Goal: Use online tool/utility: Utilize a website feature to perform a specific function

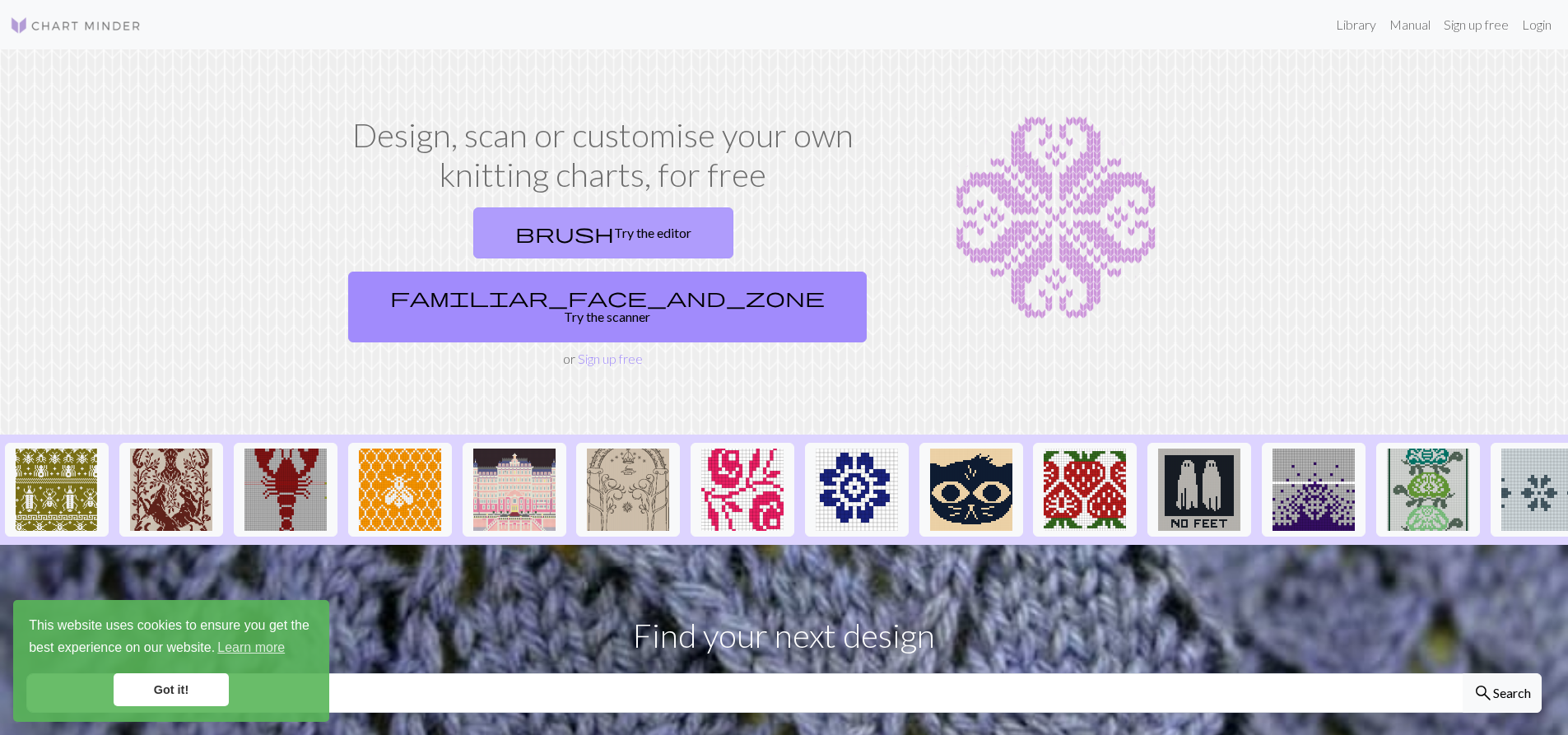
click at [490, 235] on link "brush Try the editor" at bounding box center [603, 233] width 260 height 51
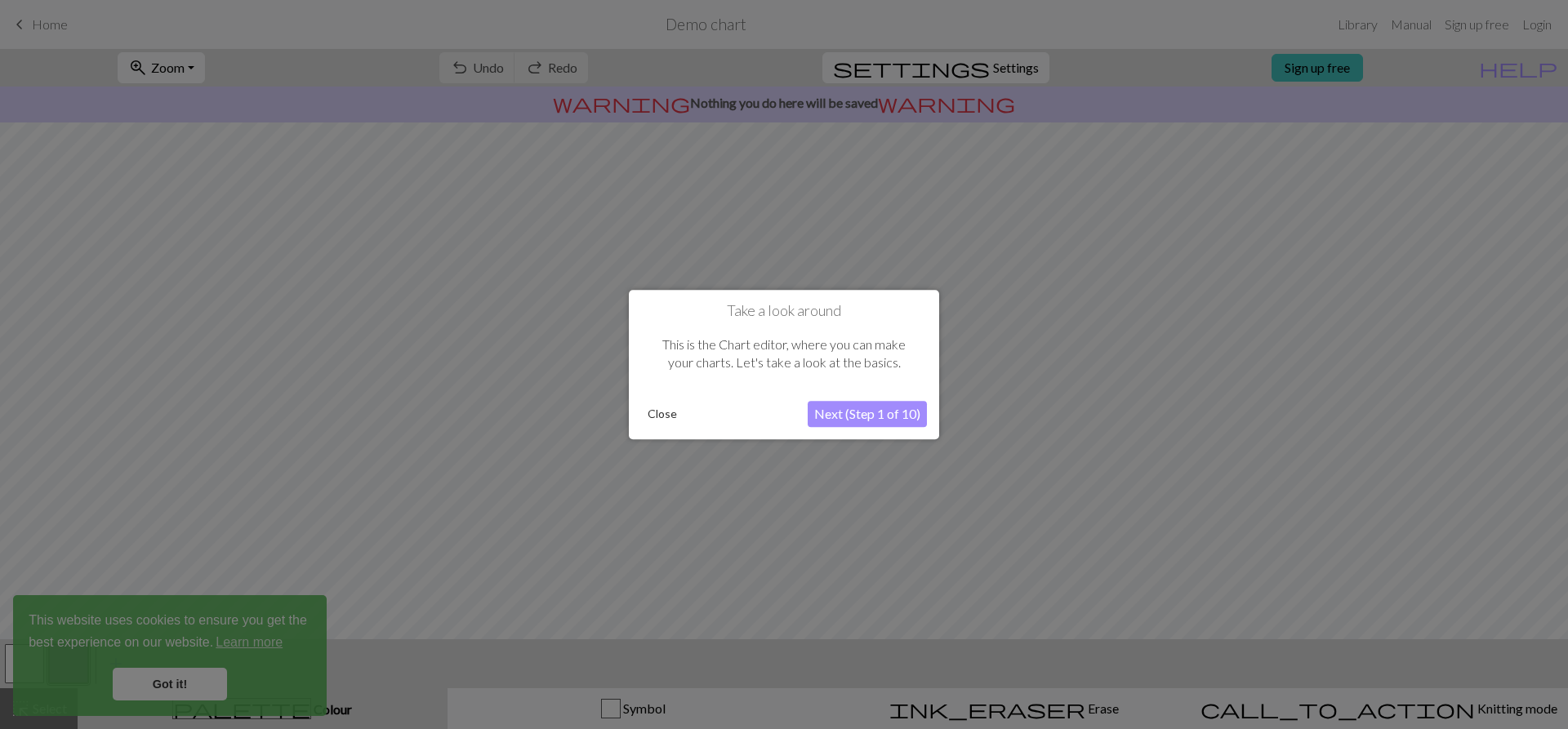
click at [852, 419] on button "Next (Step 1 of 10)" at bounding box center [867, 413] width 119 height 26
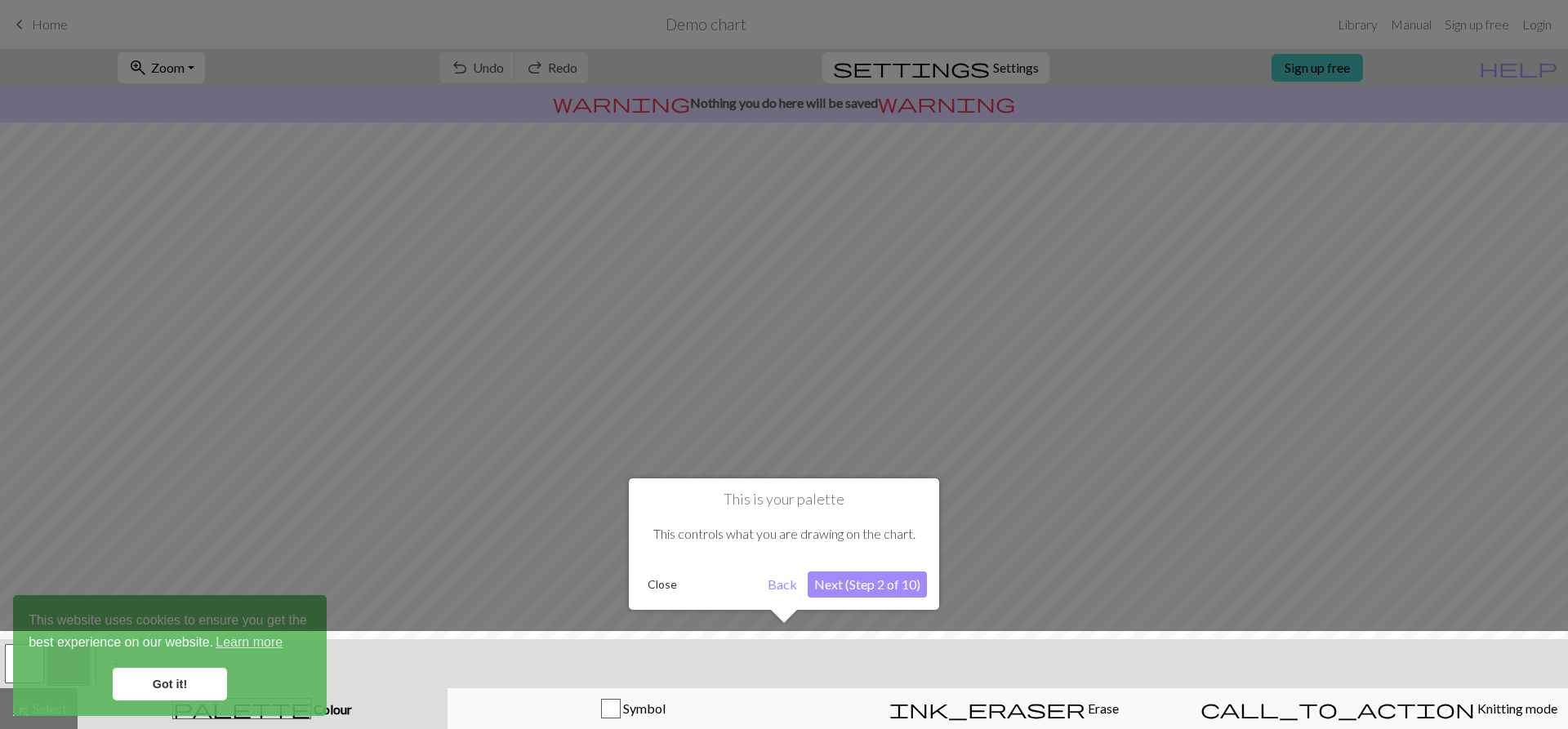
click at [904, 595] on button "Next (Step 2 of 10)" at bounding box center [867, 584] width 119 height 26
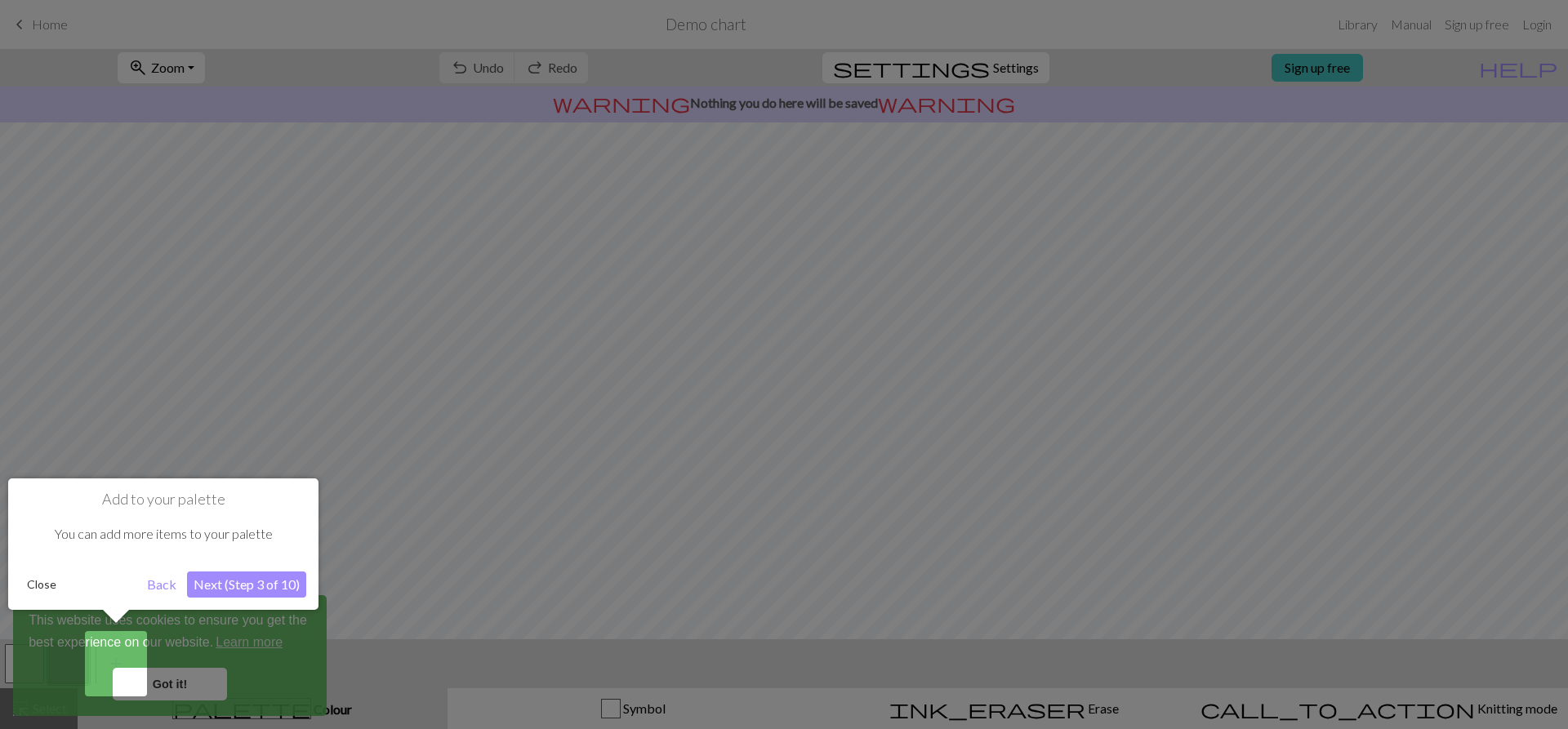
click at [253, 584] on button "Next (Step 3 of 10)" at bounding box center [247, 584] width 119 height 26
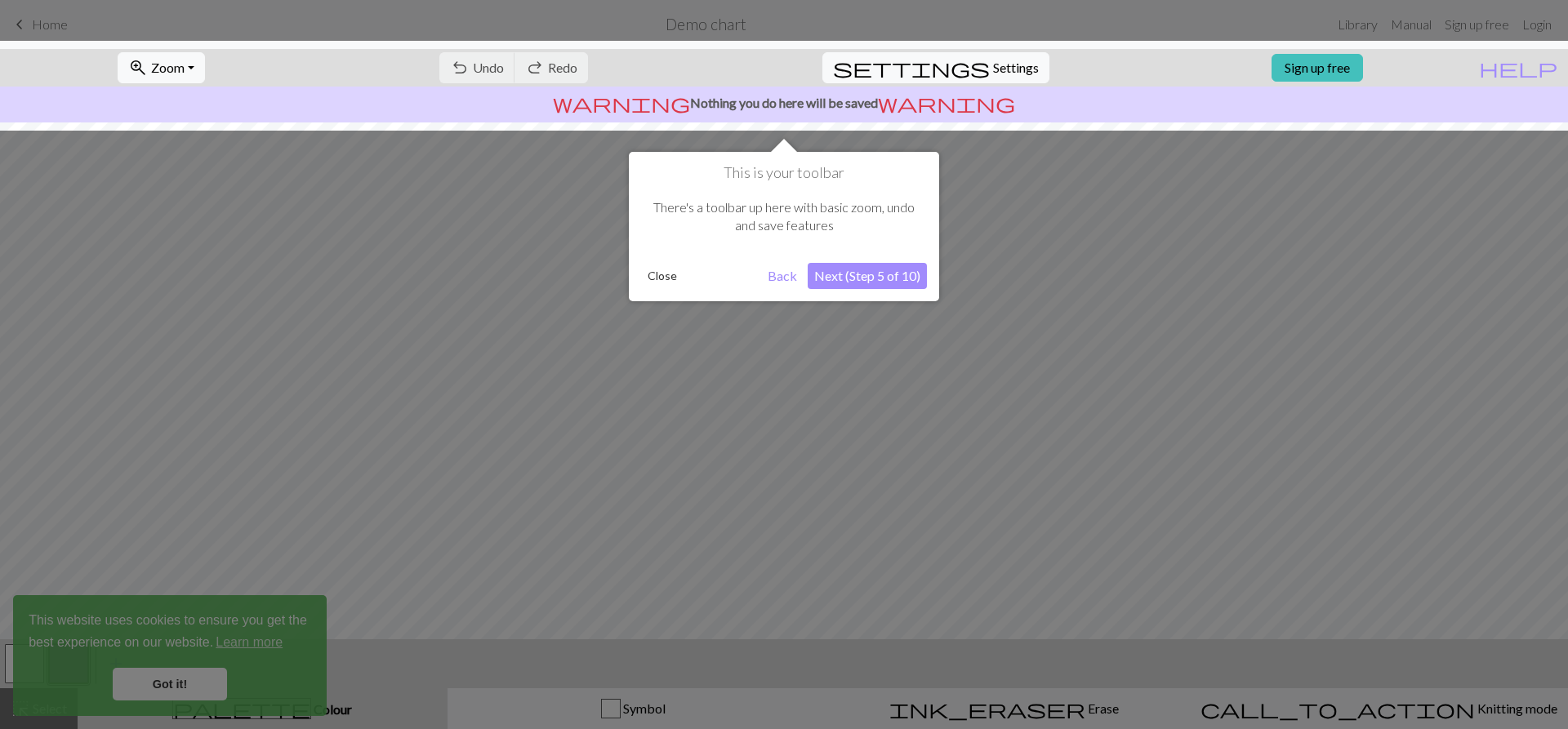
click at [883, 271] on button "Next (Step 5 of 10)" at bounding box center [867, 276] width 119 height 26
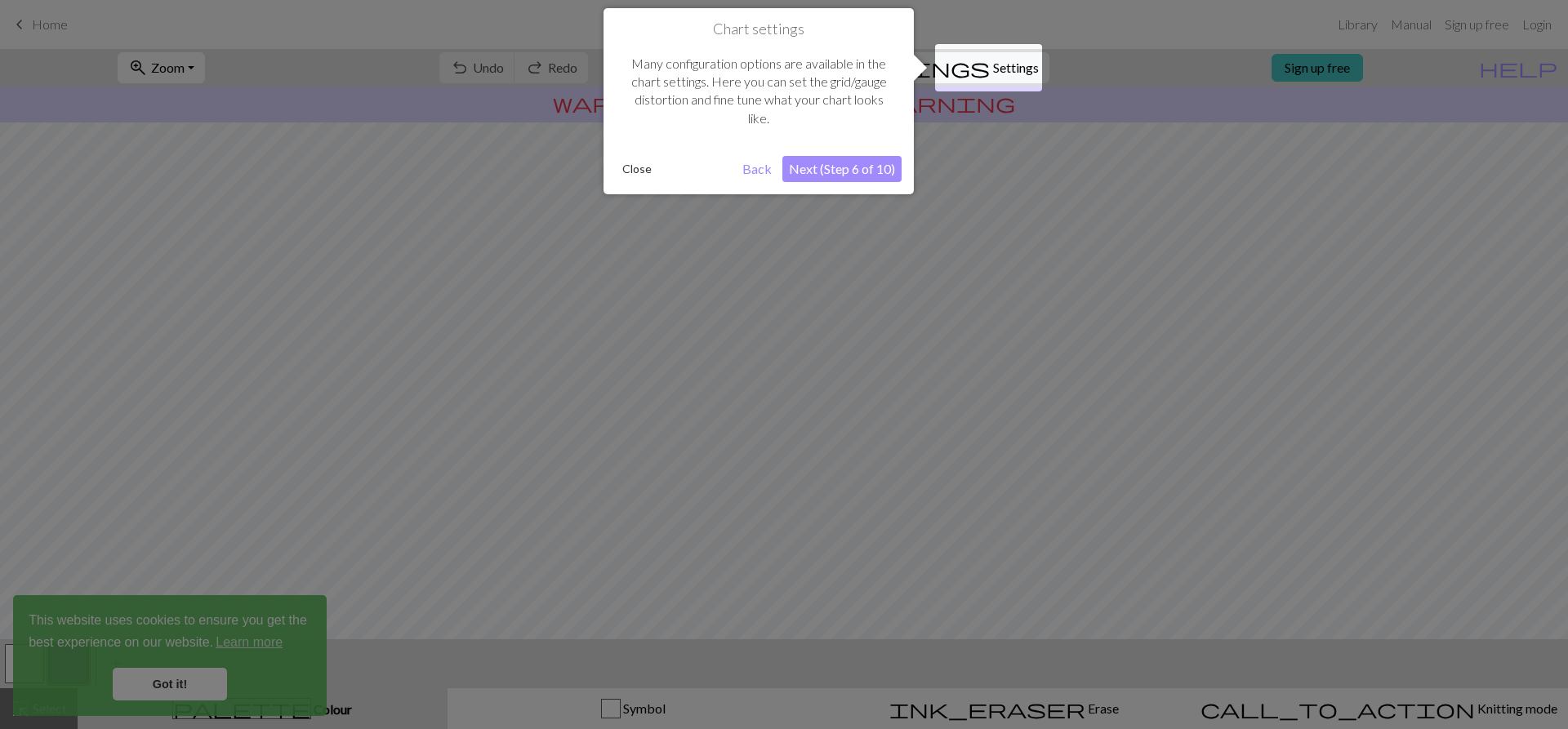
click at [861, 162] on button "Next (Step 6 of 10)" at bounding box center [842, 168] width 119 height 26
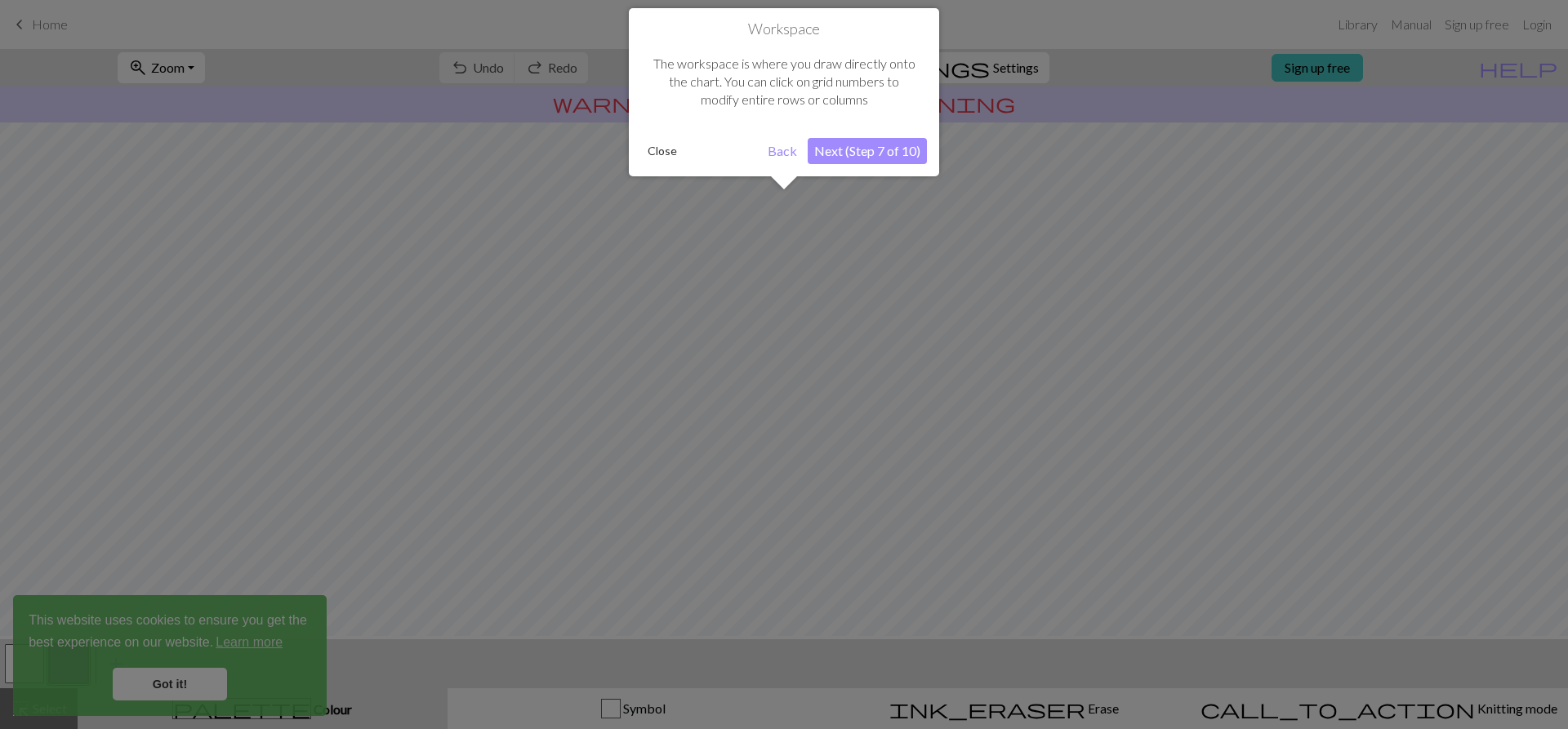
scroll to position [92, 0]
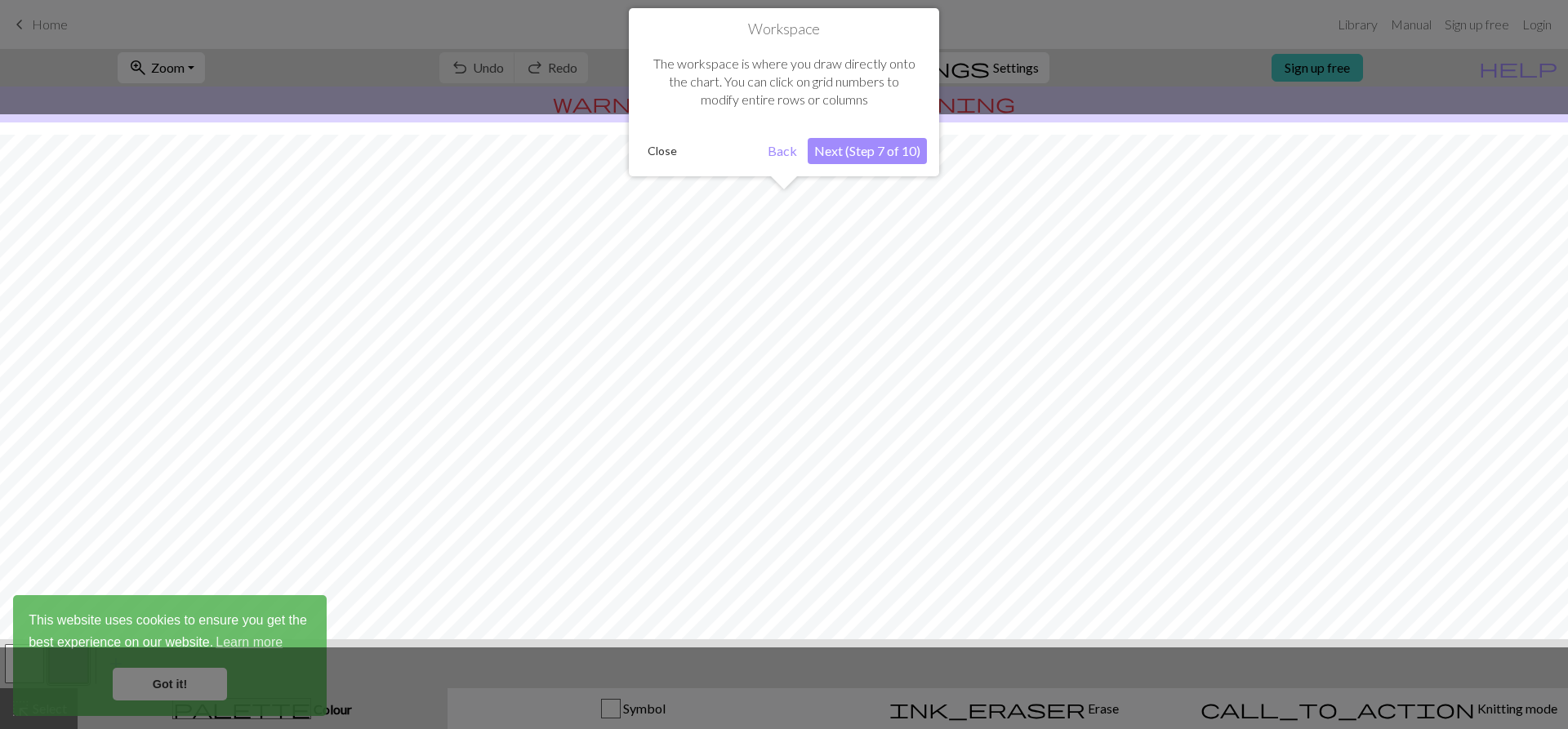
click at [852, 145] on button "Next (Step 7 of 10)" at bounding box center [867, 151] width 119 height 26
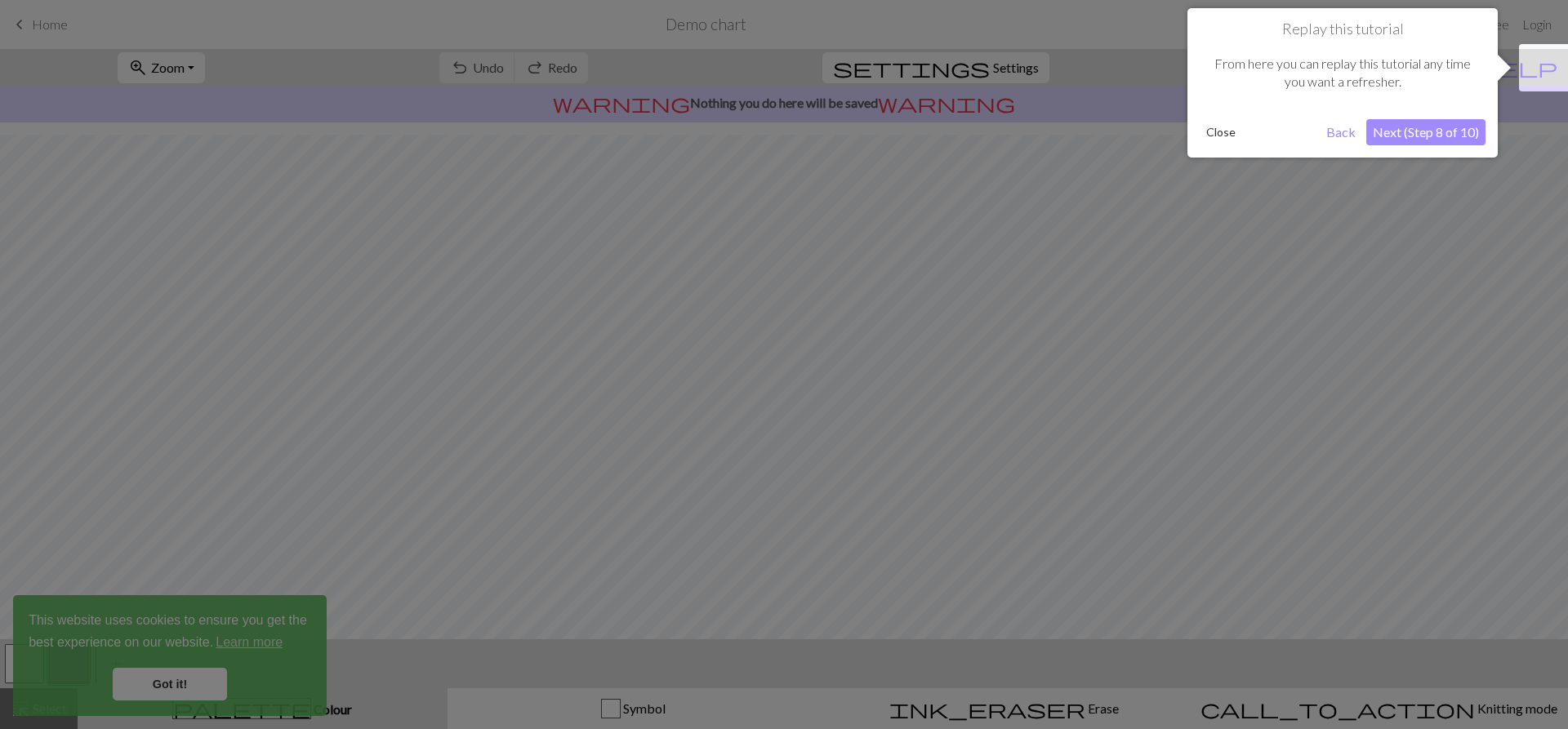
click at [1423, 144] on button "Next (Step 8 of 10)" at bounding box center [1425, 132] width 119 height 26
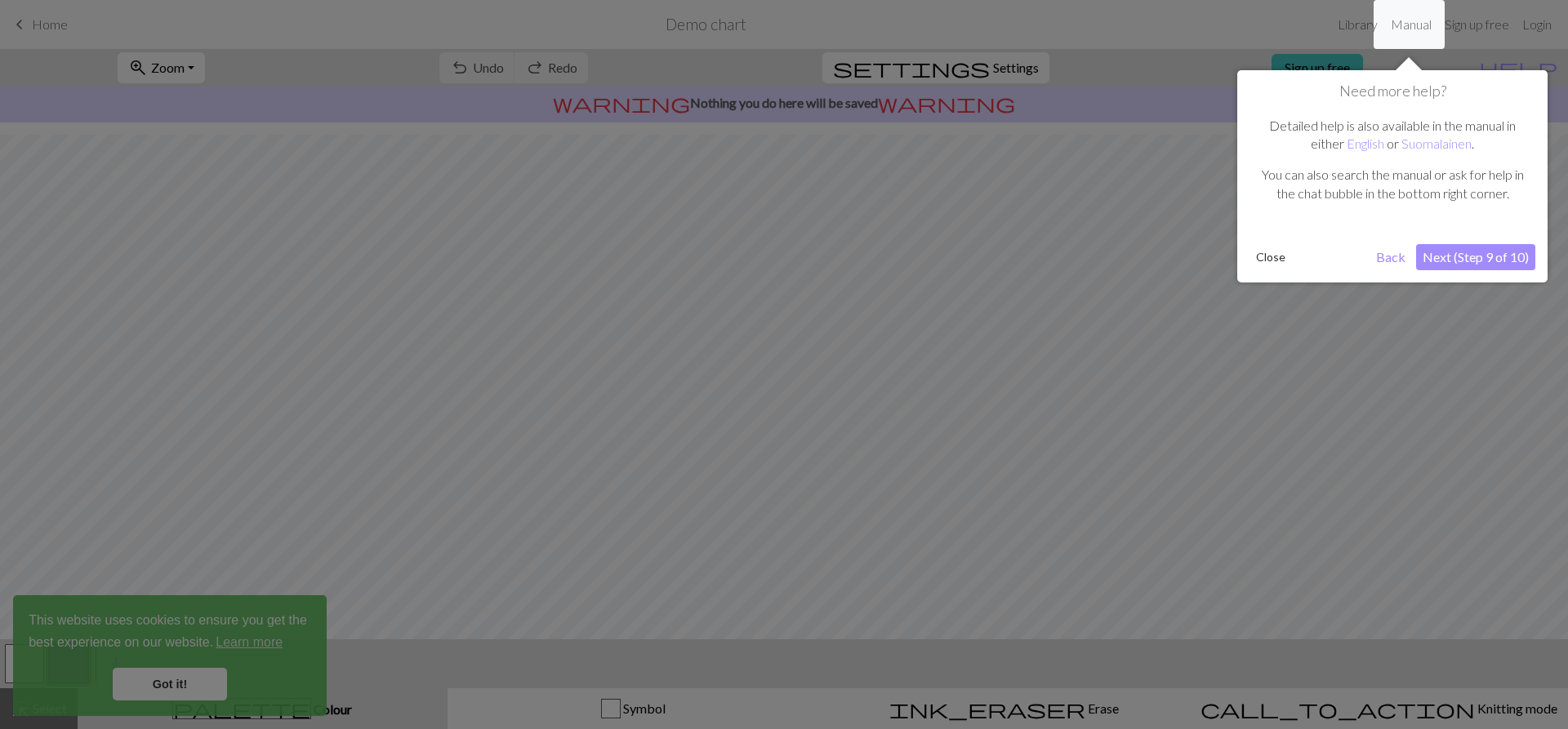
click at [1438, 251] on button "Next (Step 9 of 10)" at bounding box center [1475, 257] width 119 height 26
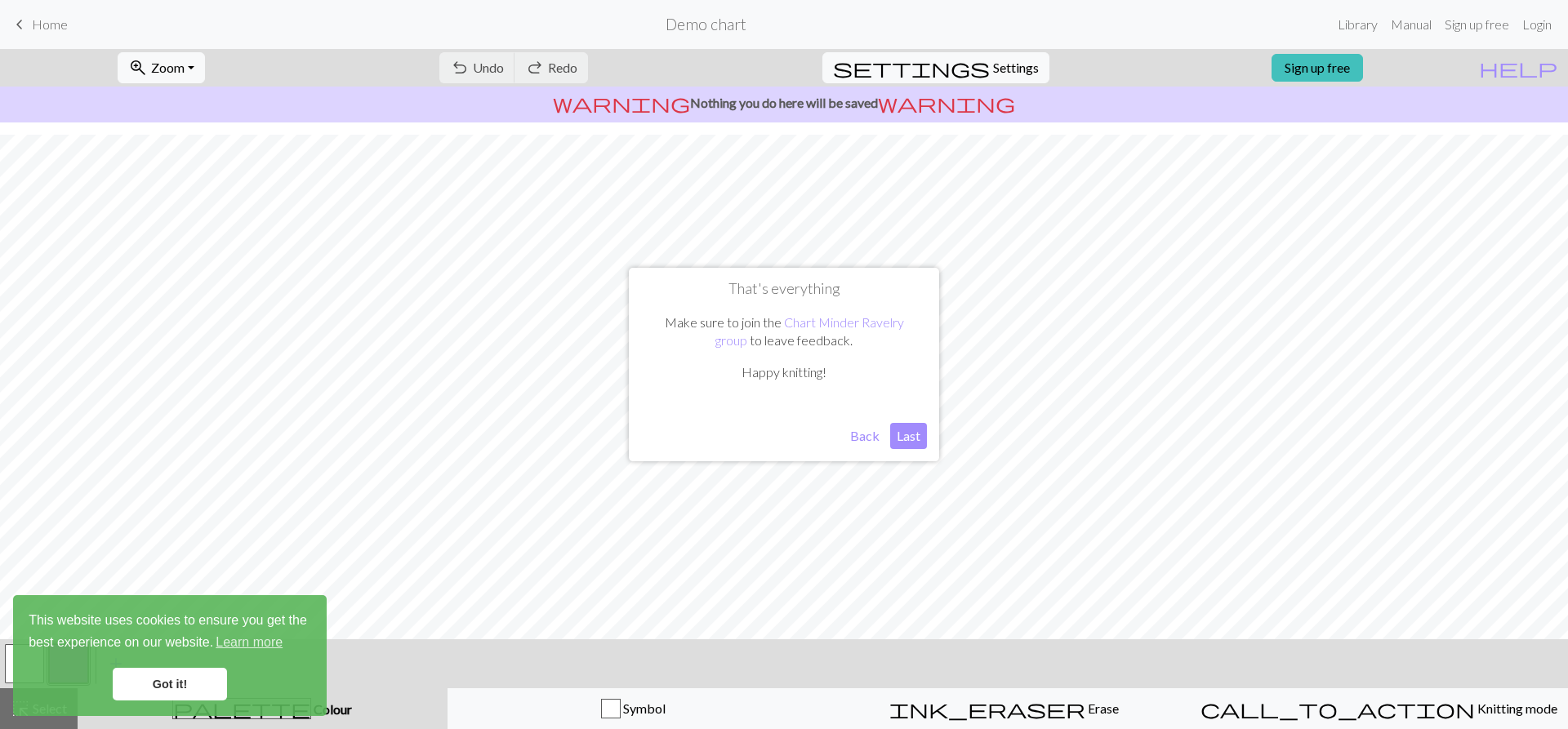
click at [900, 430] on button "Last" at bounding box center [908, 436] width 37 height 26
click at [967, 62] on span "settings" at bounding box center [911, 67] width 156 height 23
select select "aran"
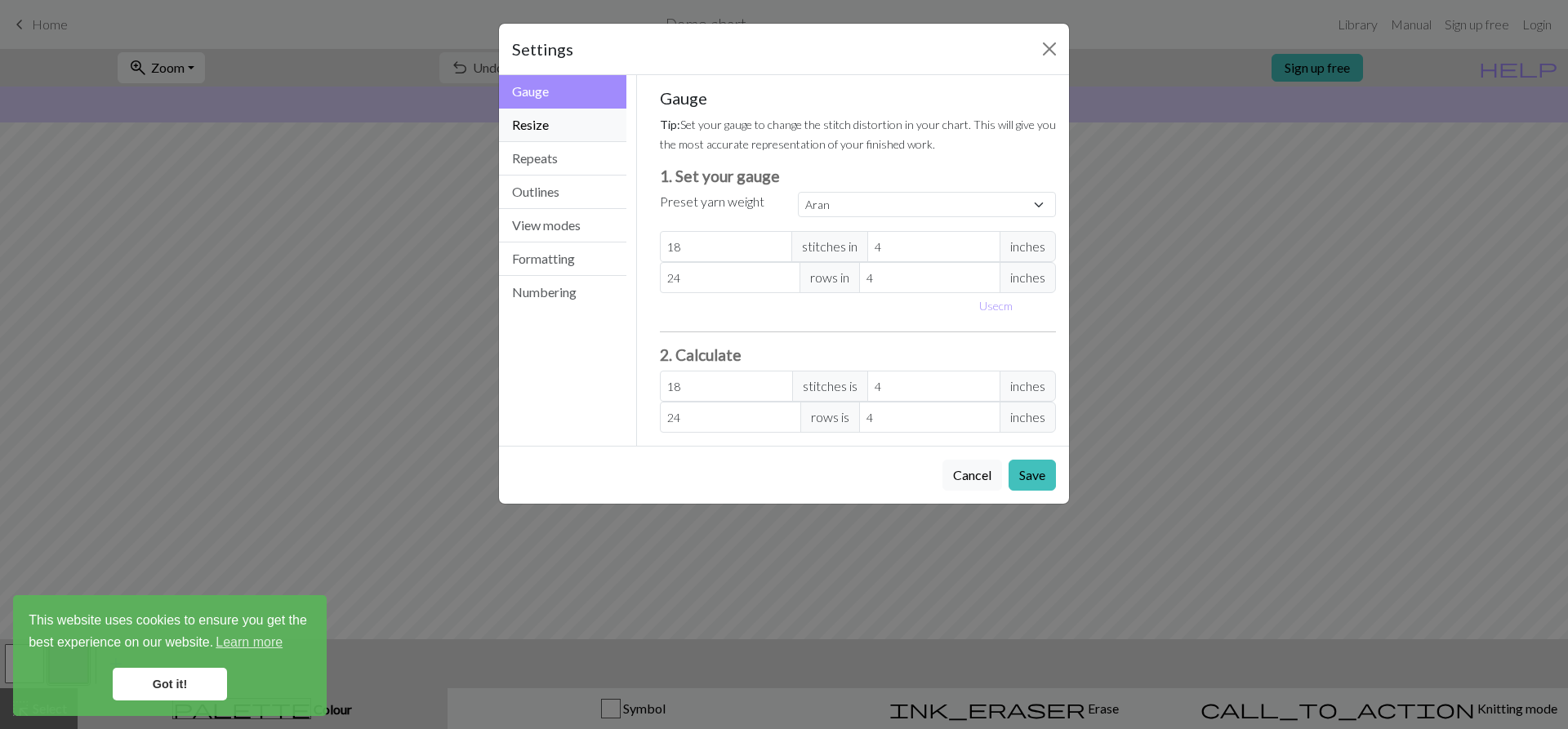
click at [594, 124] on button "Resize" at bounding box center [563, 125] width 128 height 33
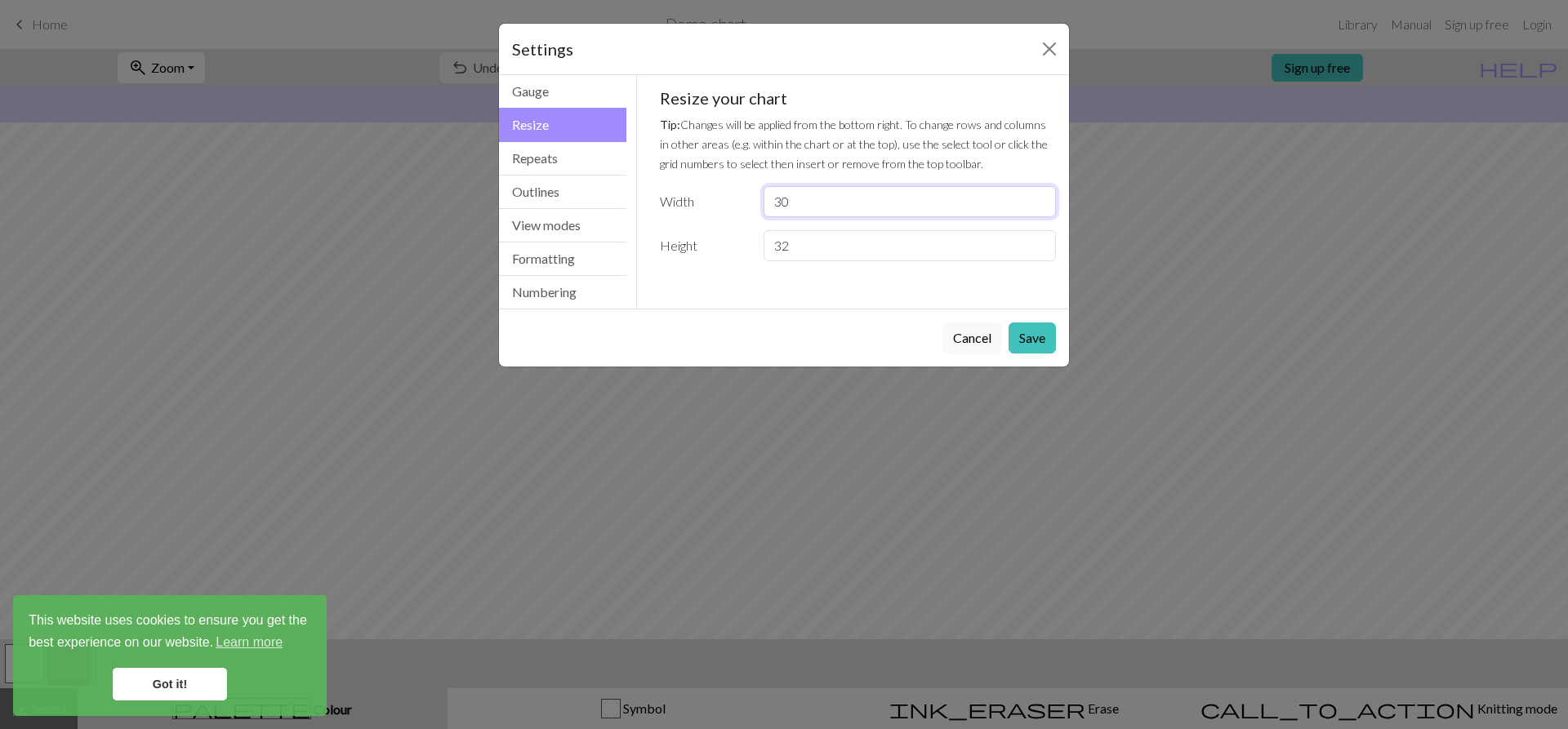
click at [827, 201] on input "30" at bounding box center [910, 202] width 293 height 31
type input "3"
type input "12"
click at [1056, 345] on div "Cancel Save" at bounding box center [784, 338] width 570 height 58
click at [1044, 339] on button "Save" at bounding box center [1032, 338] width 48 height 31
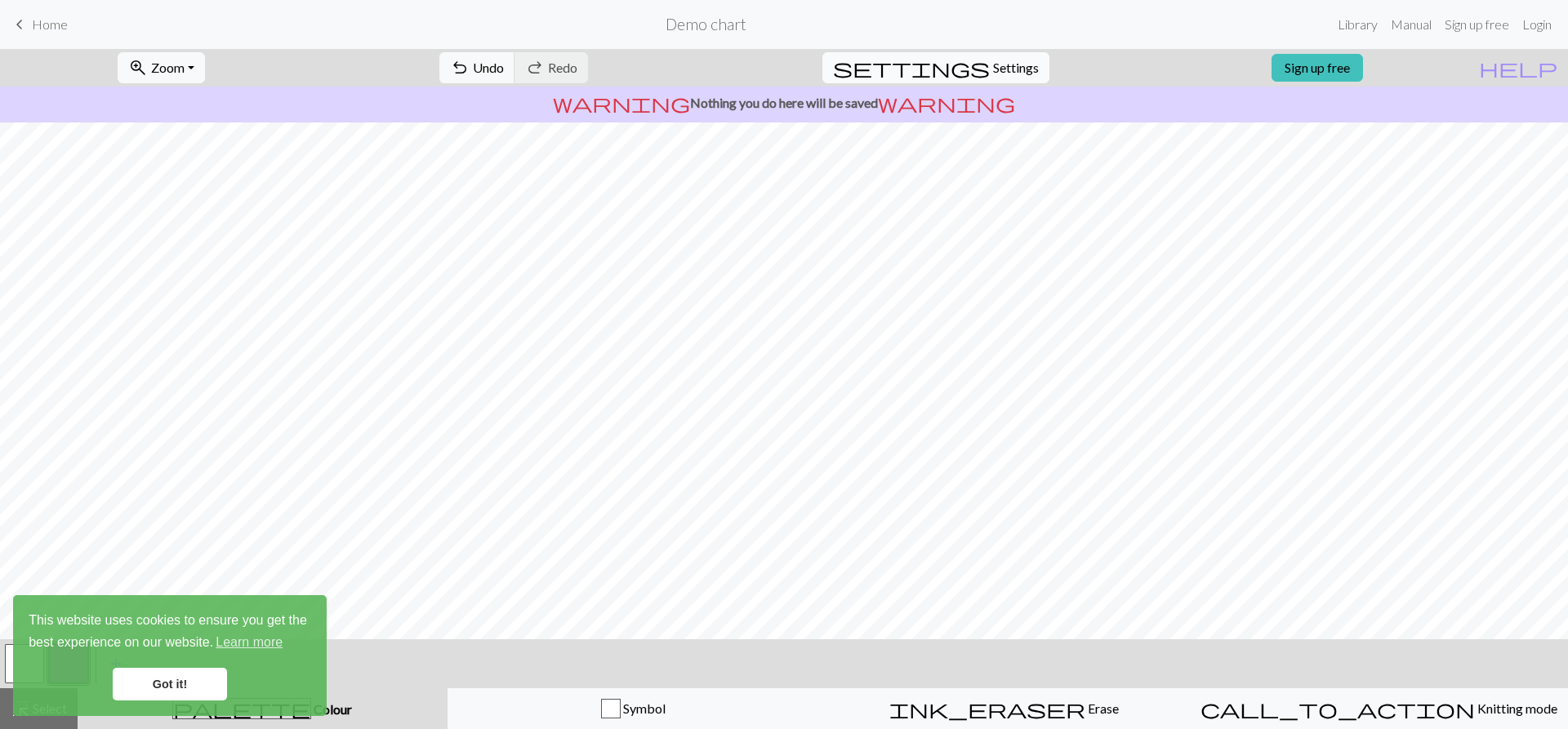
click at [1018, 59] on span "Settings" at bounding box center [1016, 67] width 46 height 20
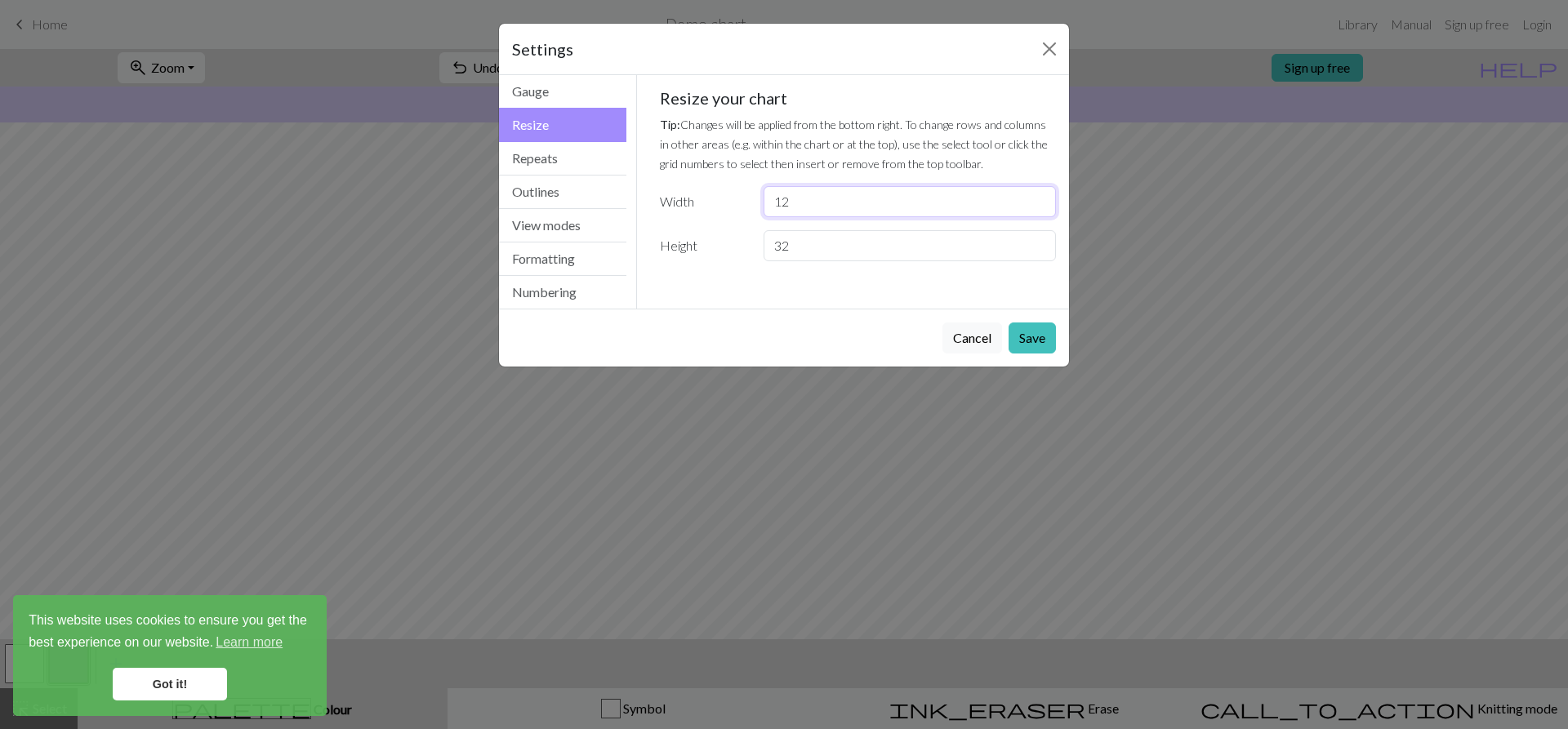
click at [797, 207] on input "12" at bounding box center [910, 202] width 293 height 31
type input "1"
type input "15"
click at [1039, 344] on button "Save" at bounding box center [1032, 338] width 48 height 31
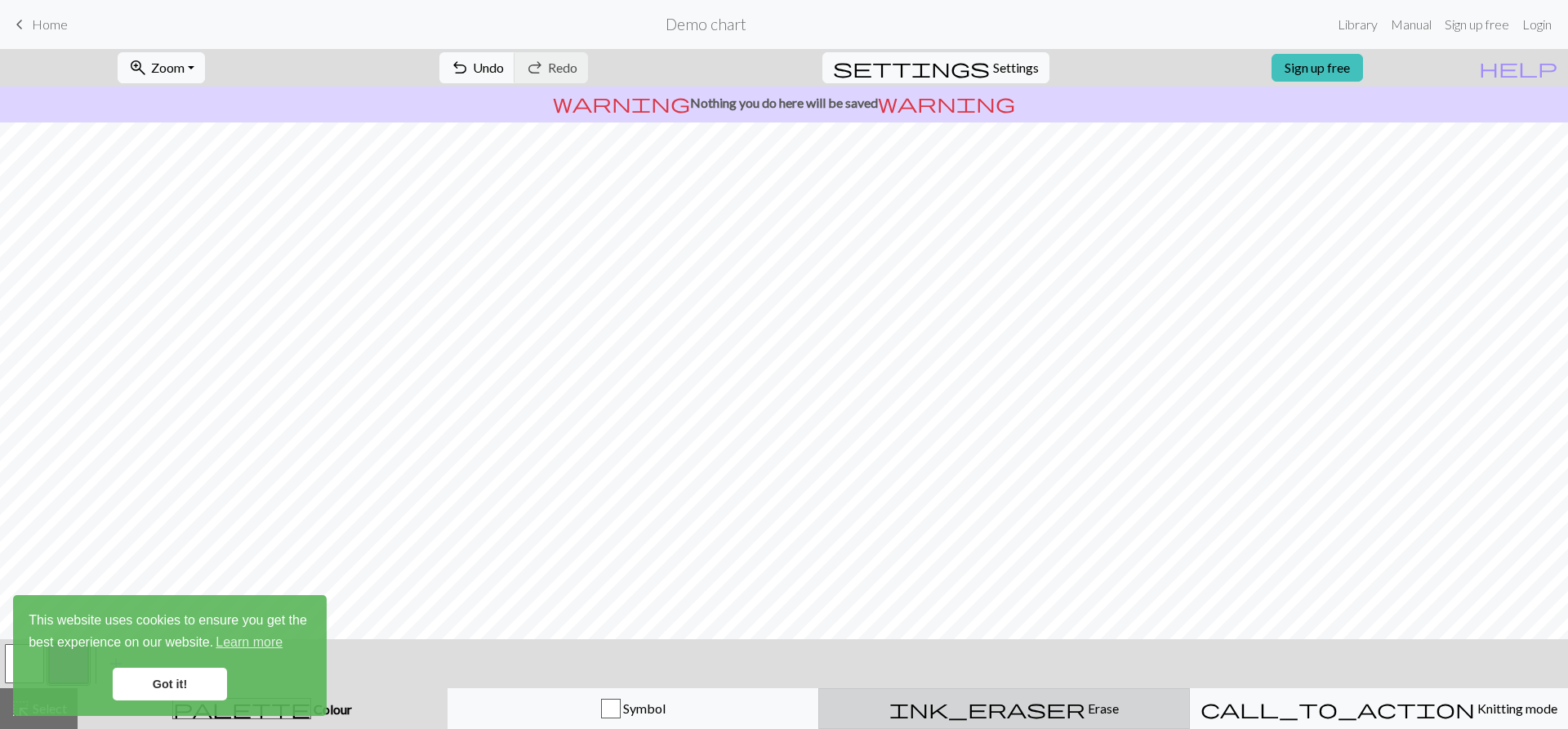
click at [960, 702] on div "ink_eraser Erase Erase" at bounding box center [1004, 709] width 350 height 20
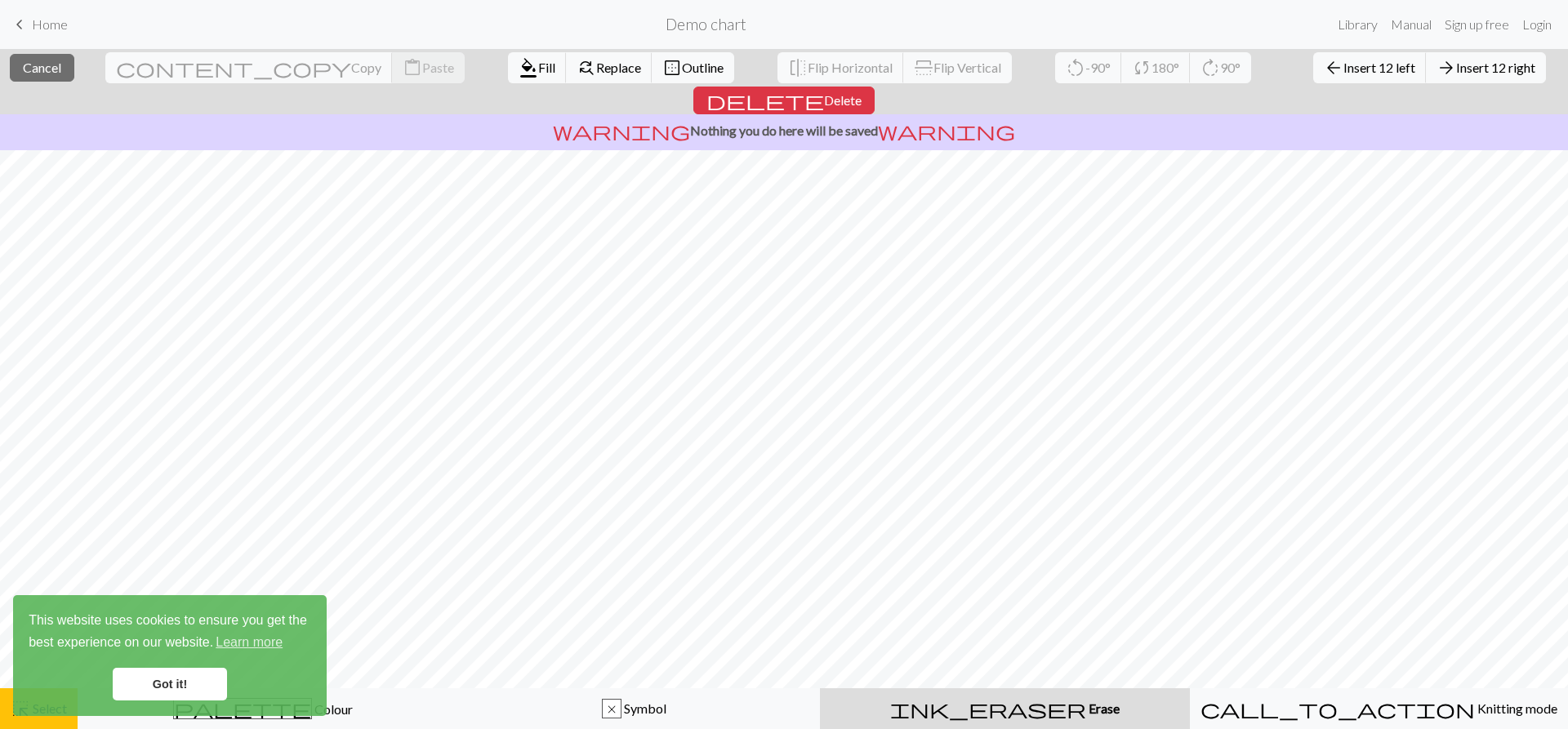
click at [1087, 714] on div "ink_eraser Erase Erase" at bounding box center [1005, 709] width 350 height 20
click at [993, 705] on span "ink_eraser" at bounding box center [988, 709] width 196 height 23
click at [861, 93] on span "Delete" at bounding box center [843, 100] width 37 height 15
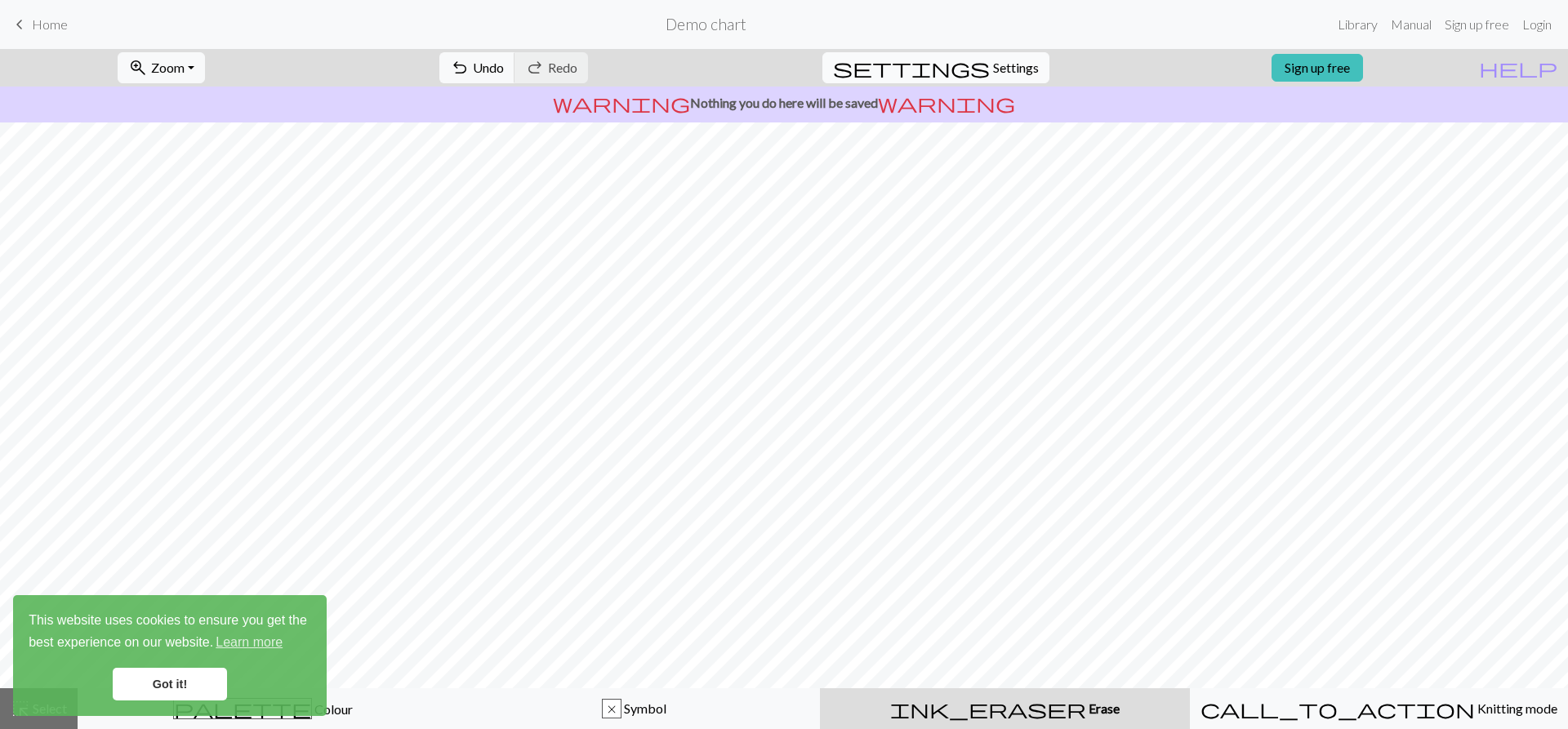
click at [993, 65] on span "Settings" at bounding box center [1016, 67] width 46 height 20
select select "aran"
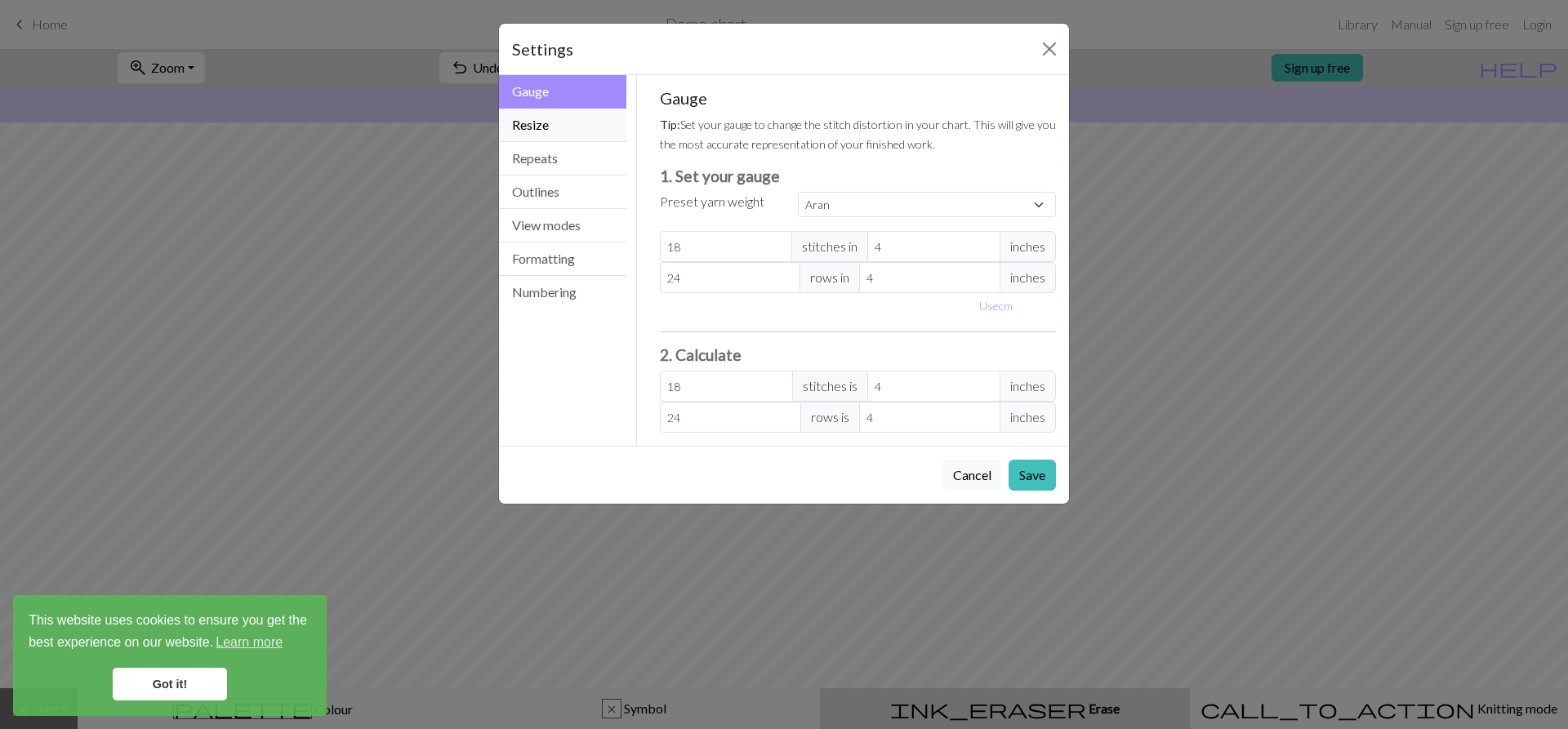
click at [544, 128] on button "Resize" at bounding box center [563, 125] width 128 height 33
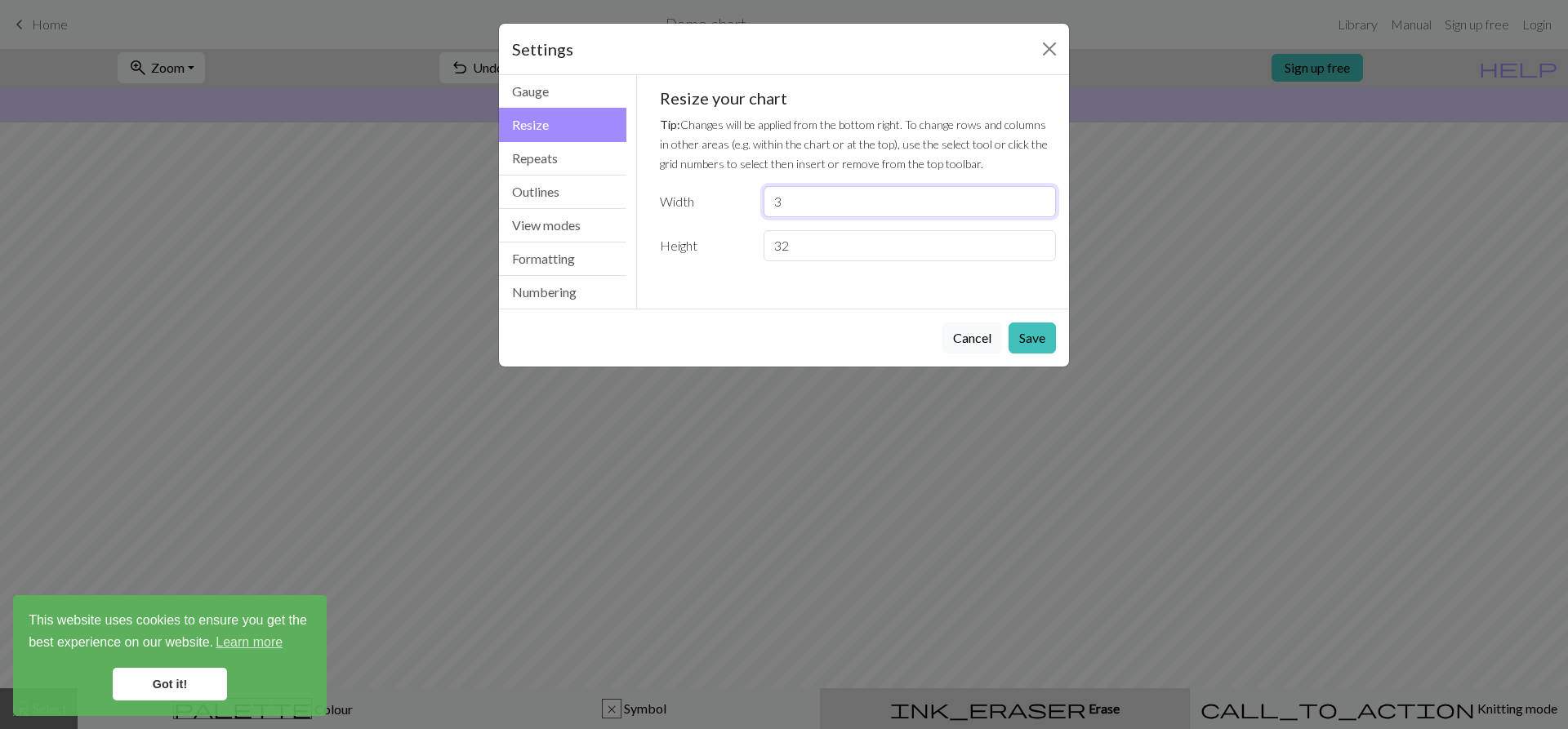
click at [831, 200] on input "3" at bounding box center [910, 202] width 293 height 31
type input "15"
click at [1051, 336] on button "Save" at bounding box center [1032, 338] width 48 height 31
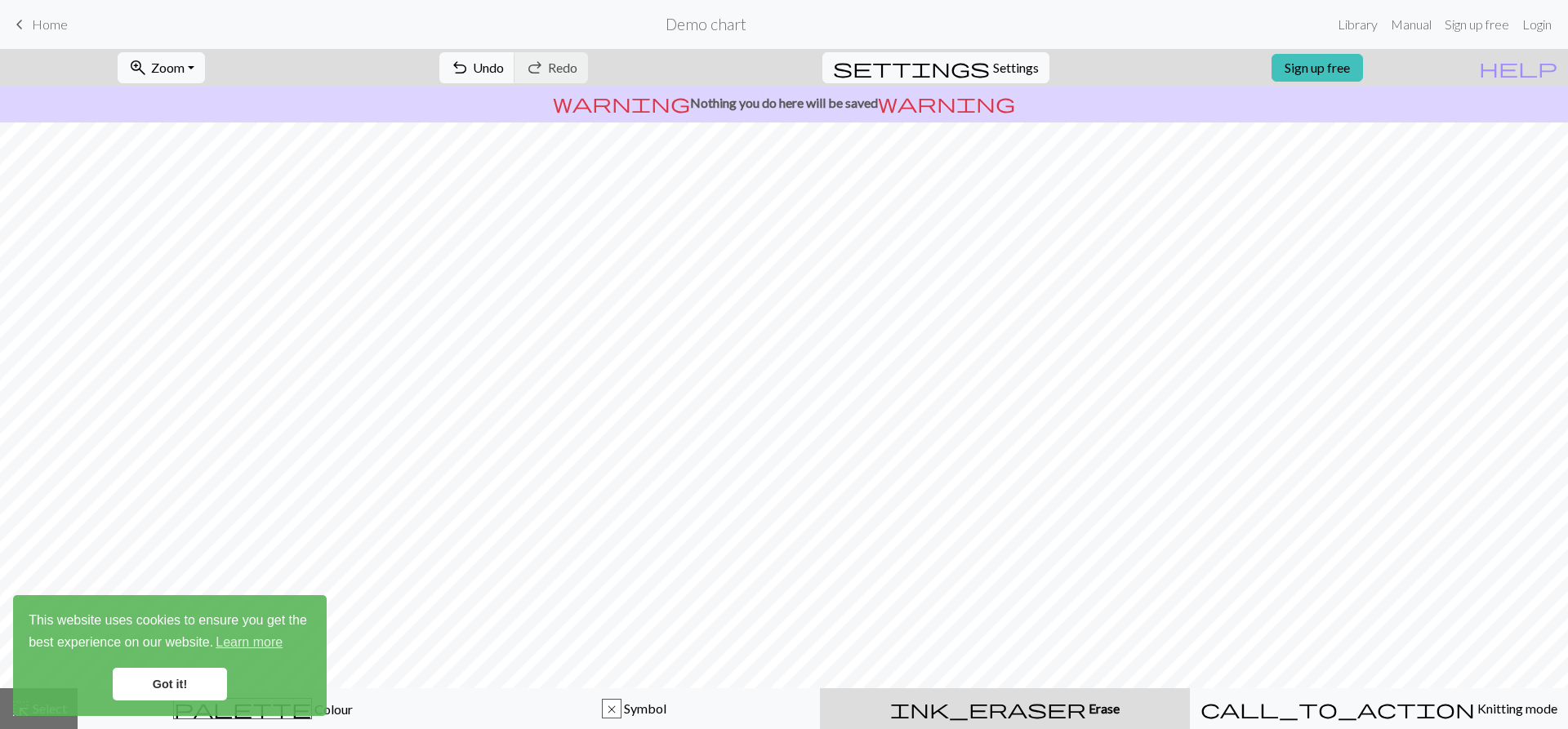
click at [160, 676] on link "Got it!" at bounding box center [170, 684] width 114 height 32
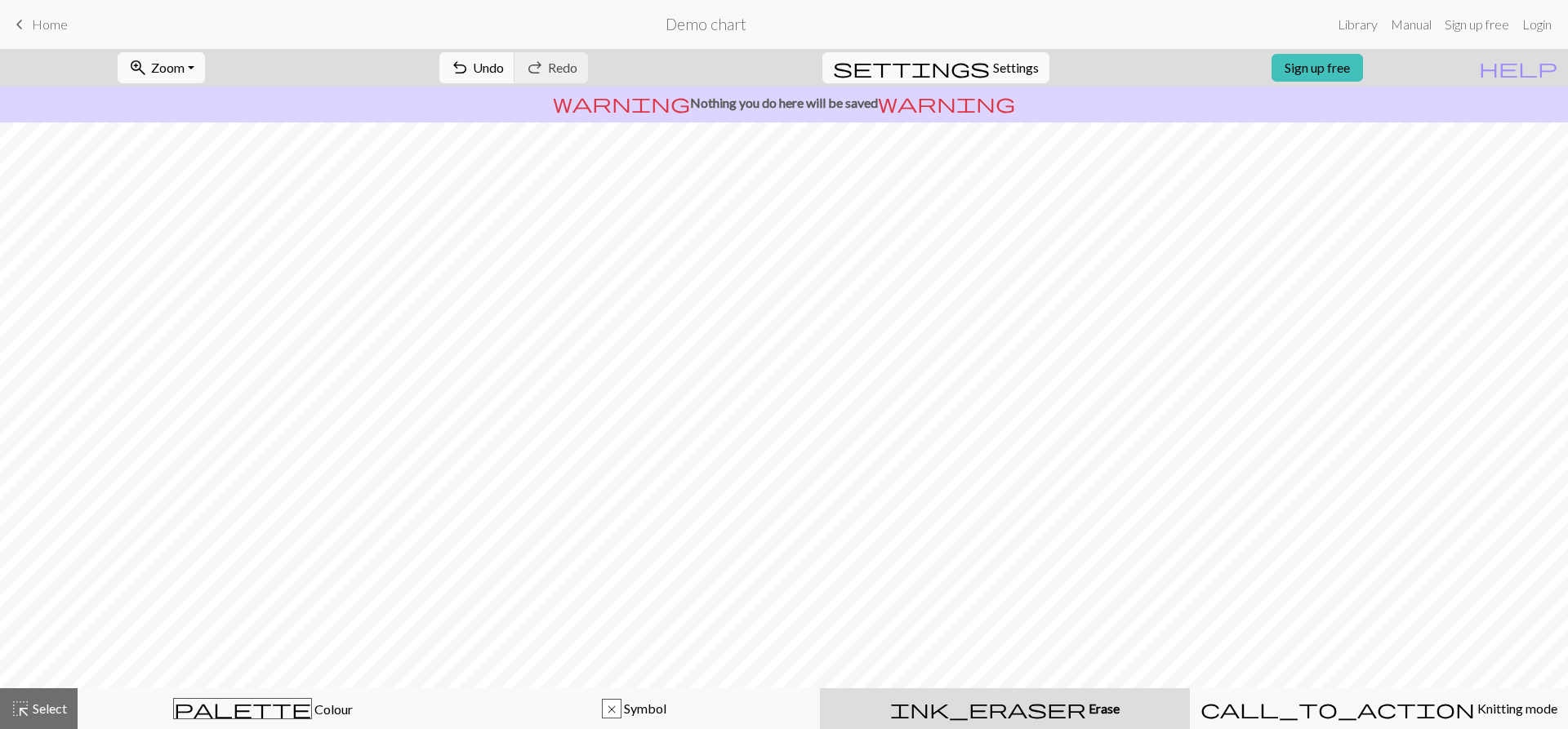
click at [272, 700] on div "Got it!" at bounding box center [170, 684] width 282 height 32
click at [249, 715] on span "palette" at bounding box center [242, 709] width 137 height 23
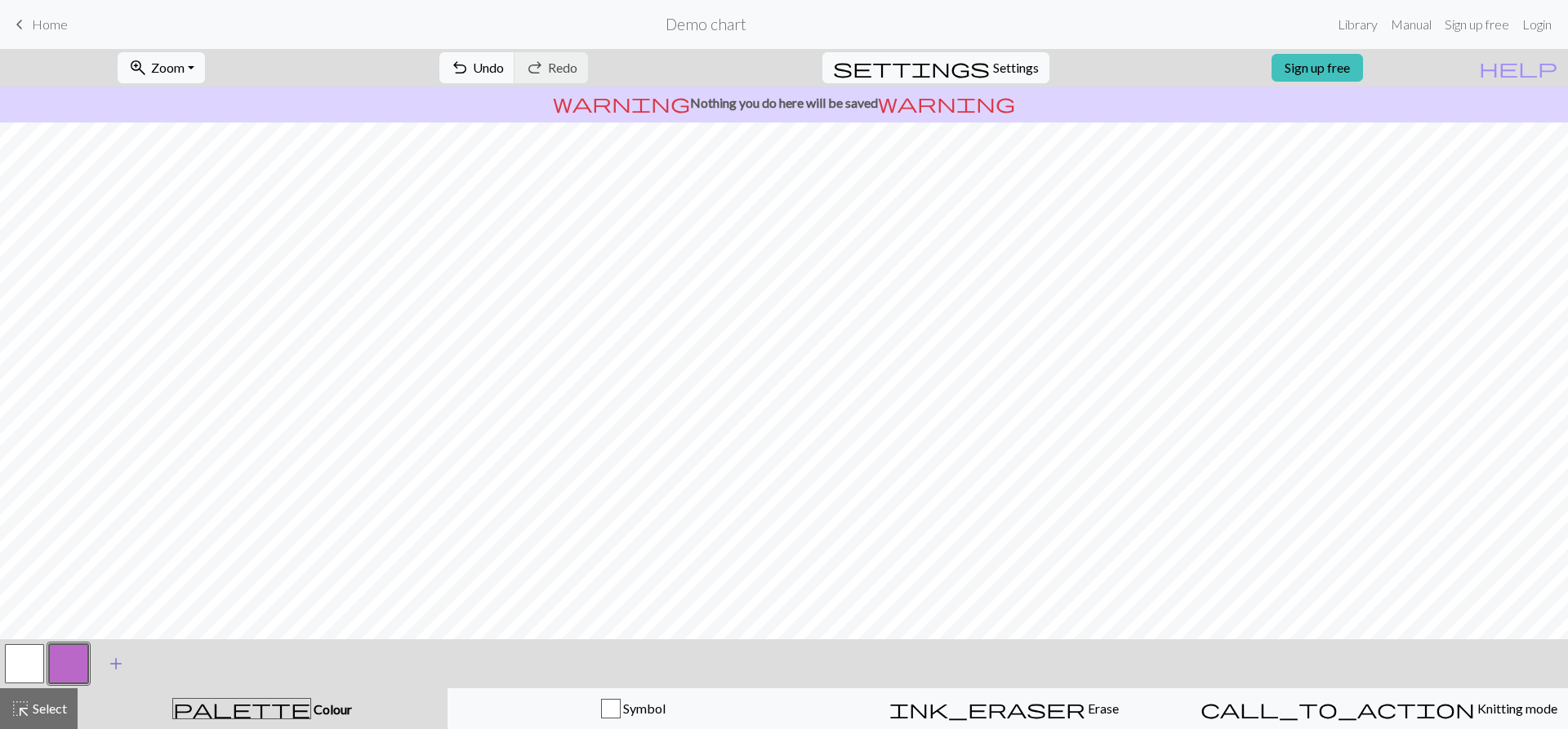
click at [113, 672] on span "add" at bounding box center [116, 664] width 20 height 23
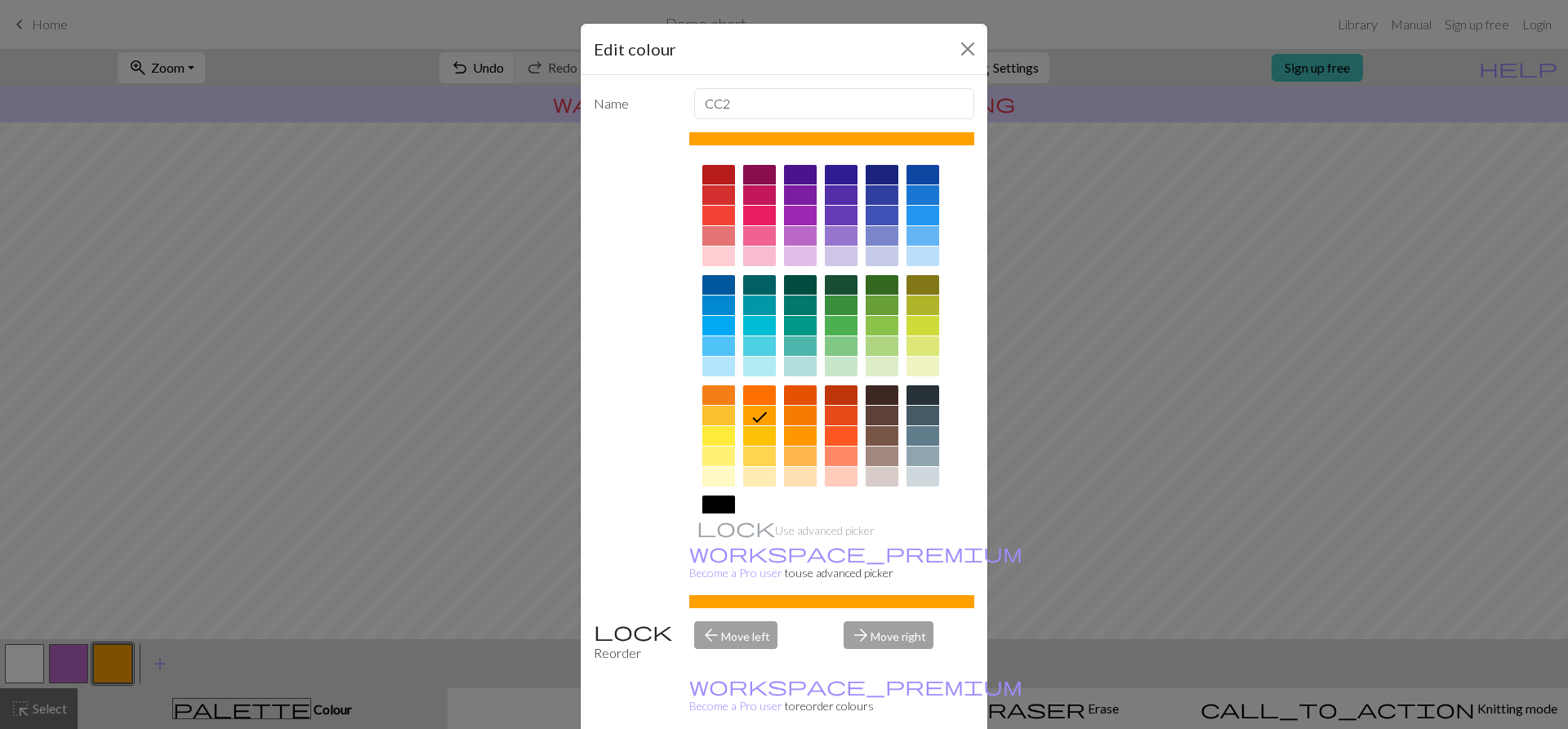
click at [918, 169] on div at bounding box center [923, 174] width 32 height 20
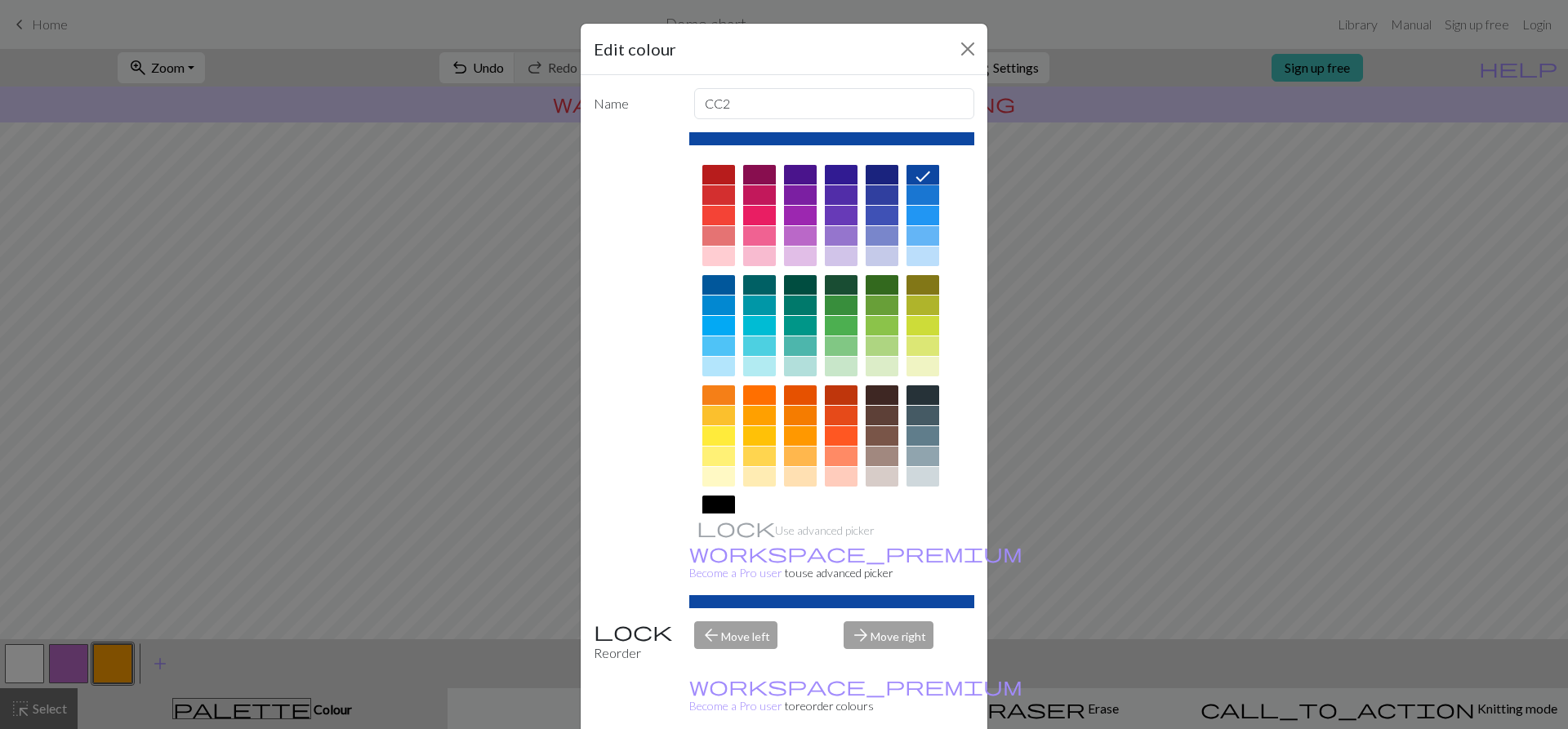
click at [891, 174] on div at bounding box center [882, 174] width 32 height 20
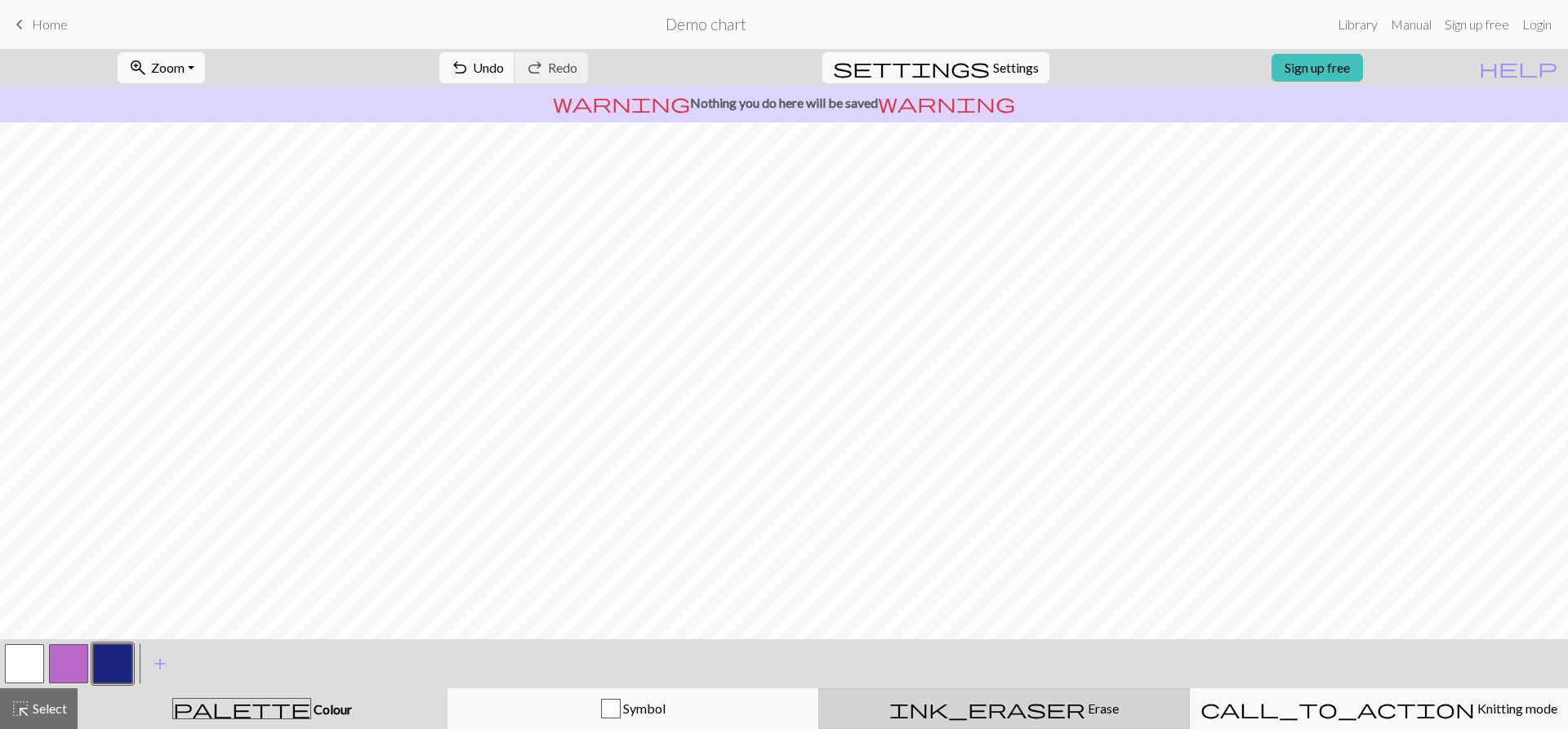
click at [878, 694] on button "ink_eraser Erase Erase" at bounding box center [1003, 709] width 372 height 41
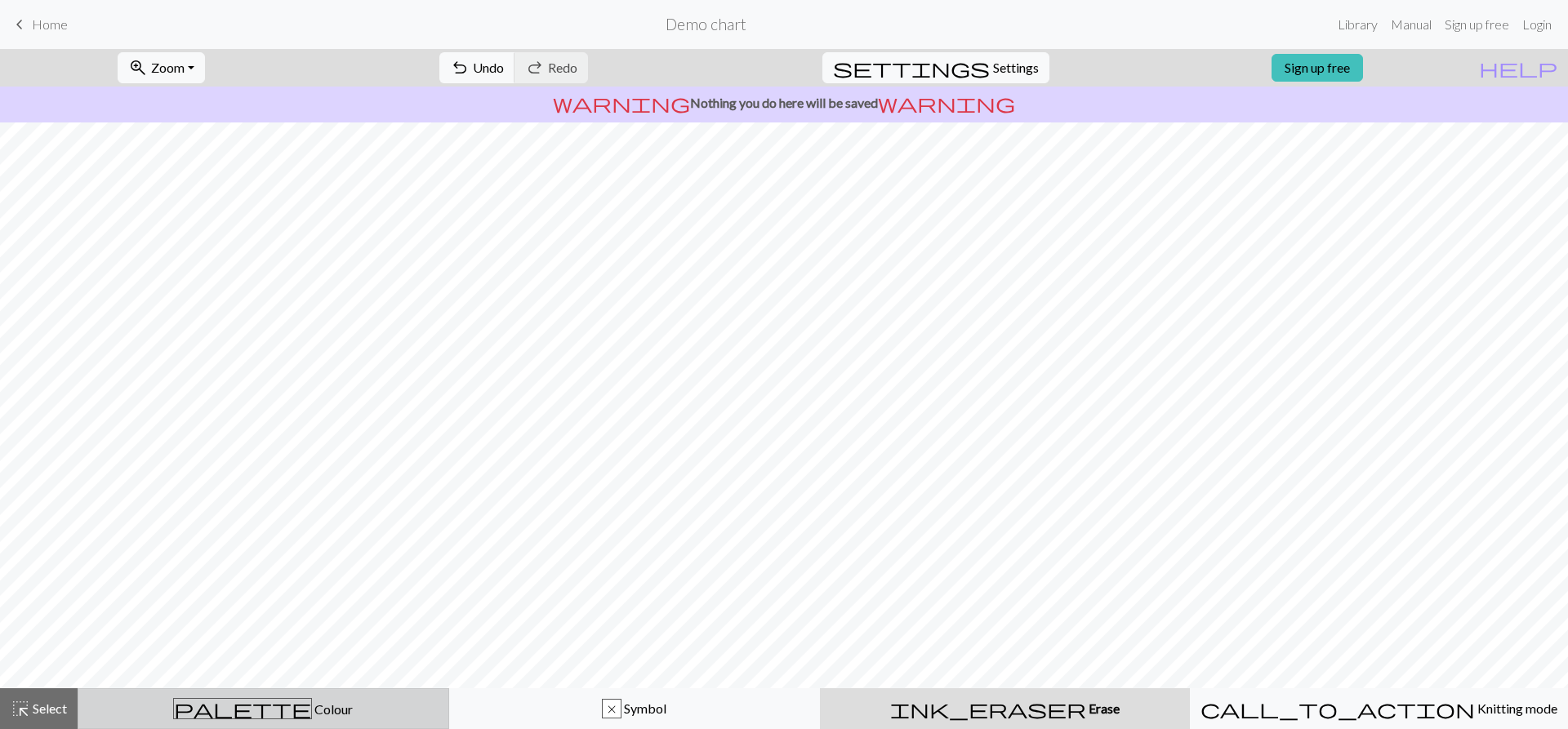
click at [298, 709] on div "palette Colour Colour" at bounding box center [264, 709] width 350 height 21
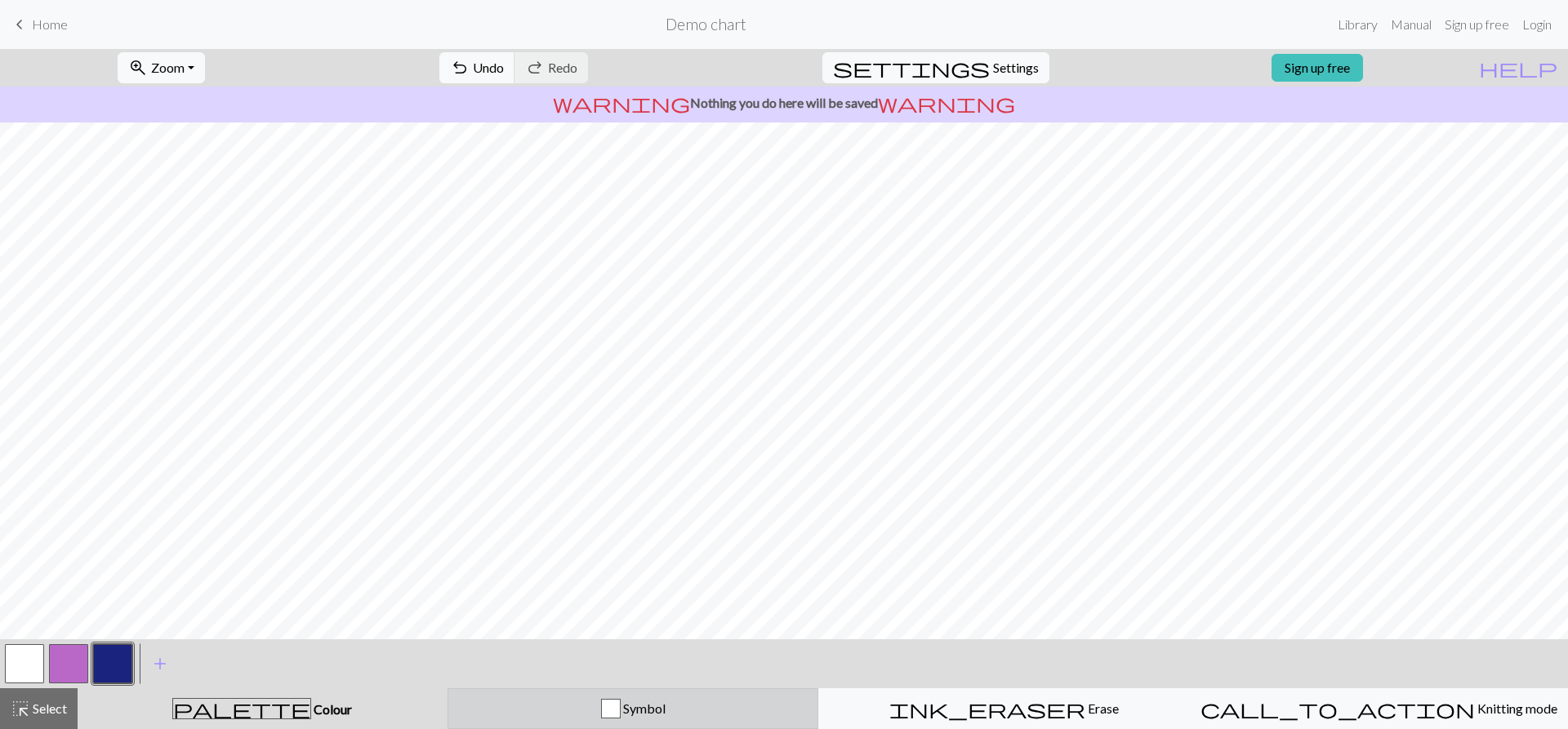
click at [557, 709] on div "Symbol" at bounding box center [633, 709] width 350 height 20
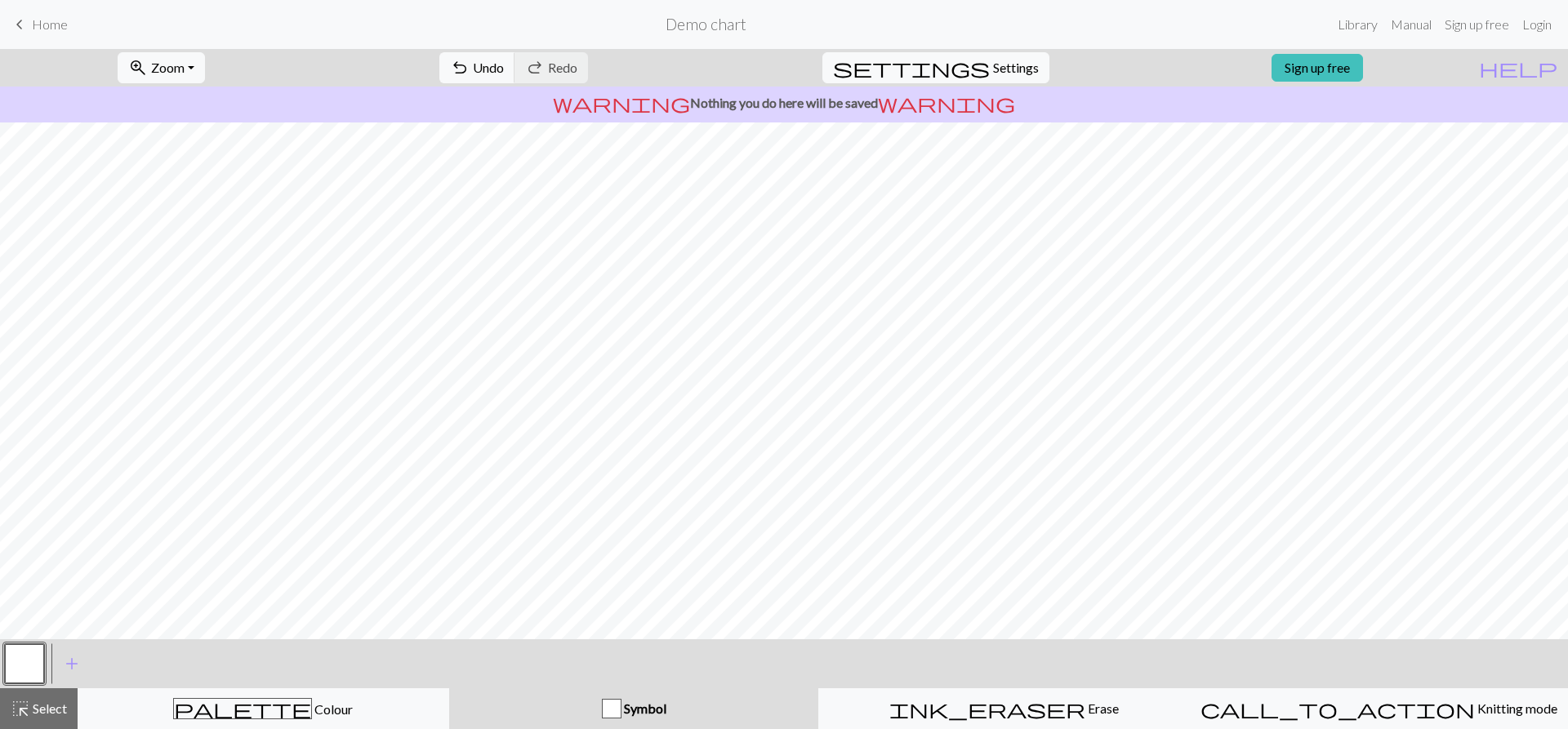
click at [574, 706] on div "Symbol" at bounding box center [634, 709] width 350 height 20
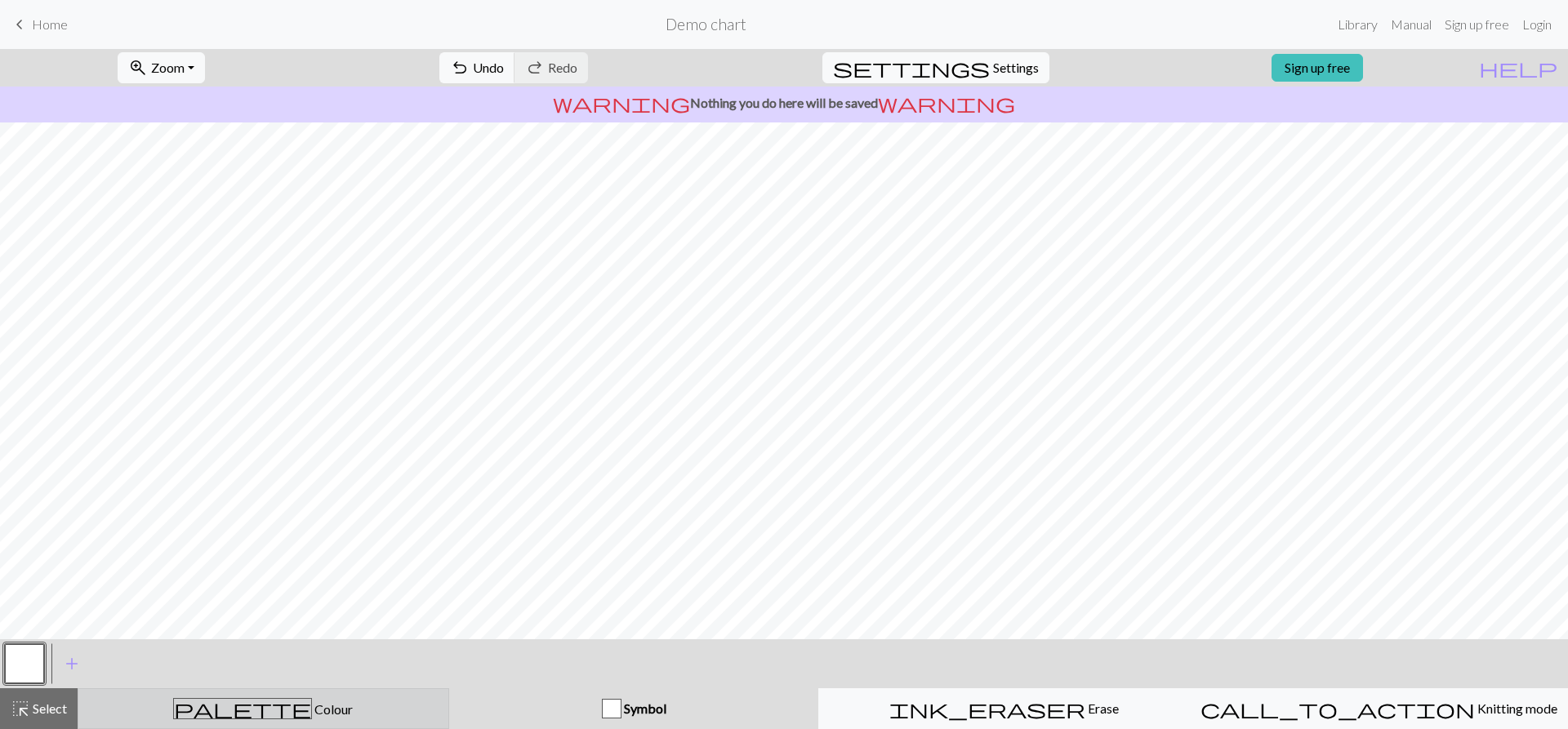
click at [207, 703] on div "palette Colour Colour" at bounding box center [264, 709] width 350 height 21
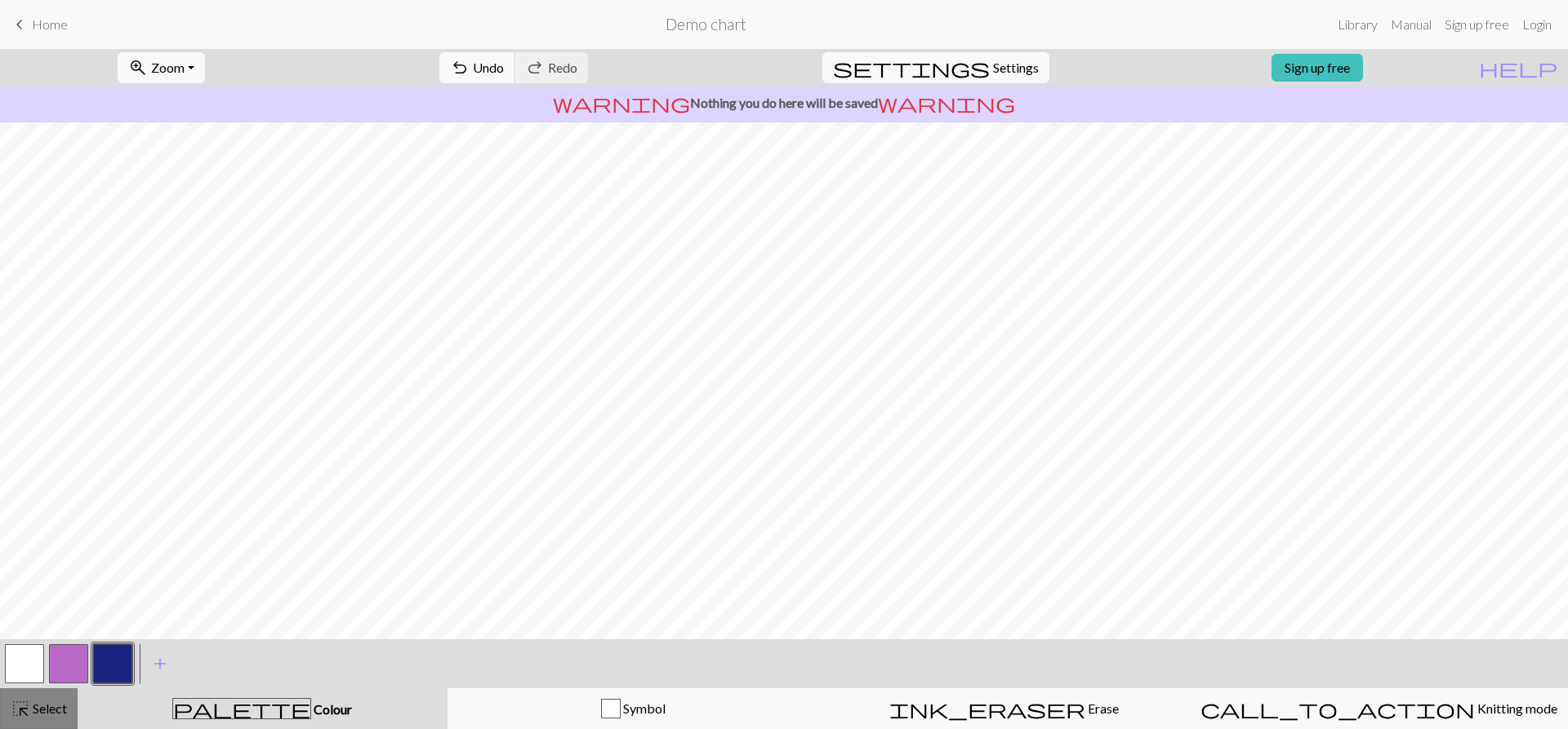
click at [40, 718] on div "highlight_alt Select Select" at bounding box center [38, 709] width 56 height 20
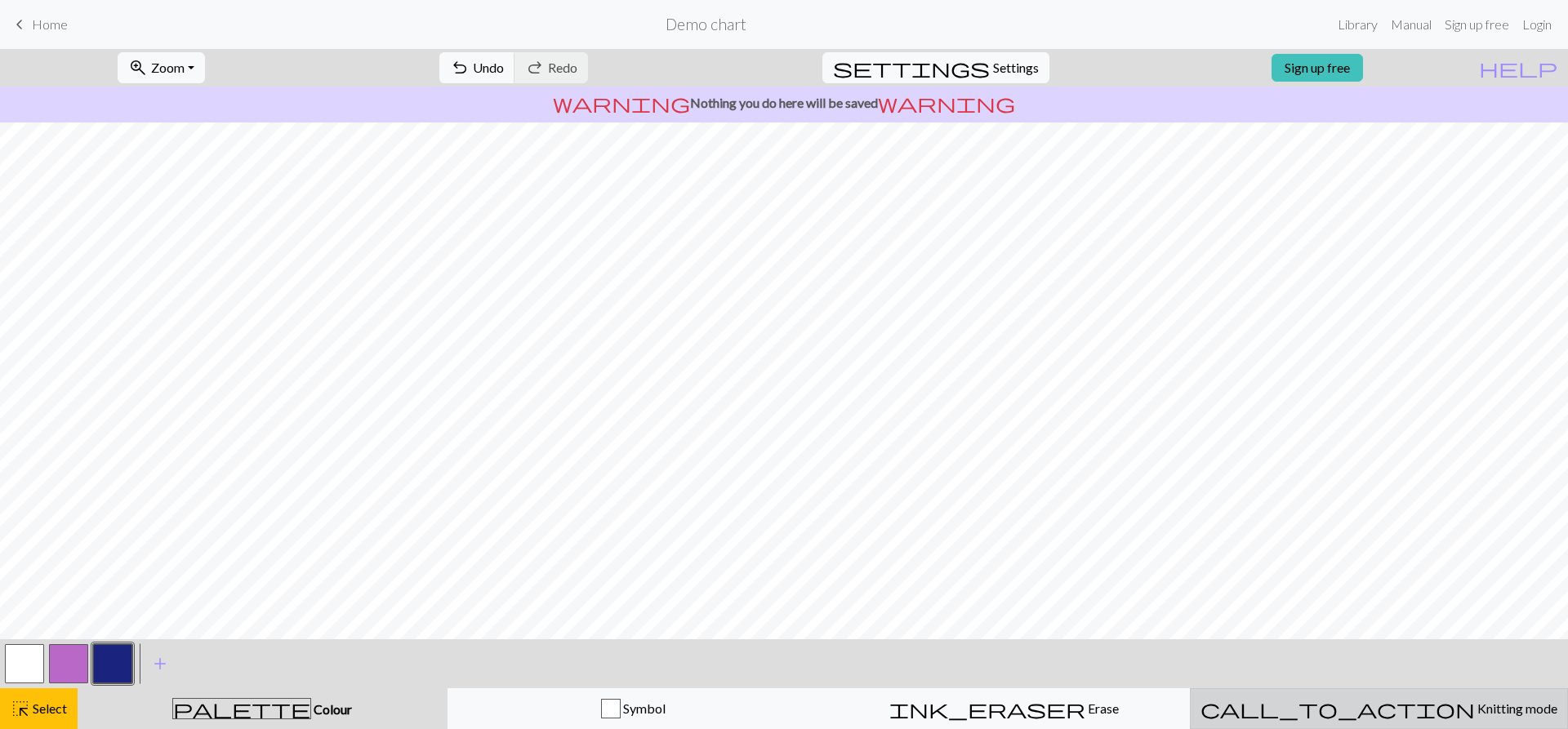
click at [1486, 722] on button "call_to_action Knitting mode Knitting mode" at bounding box center [1378, 709] width 378 height 41
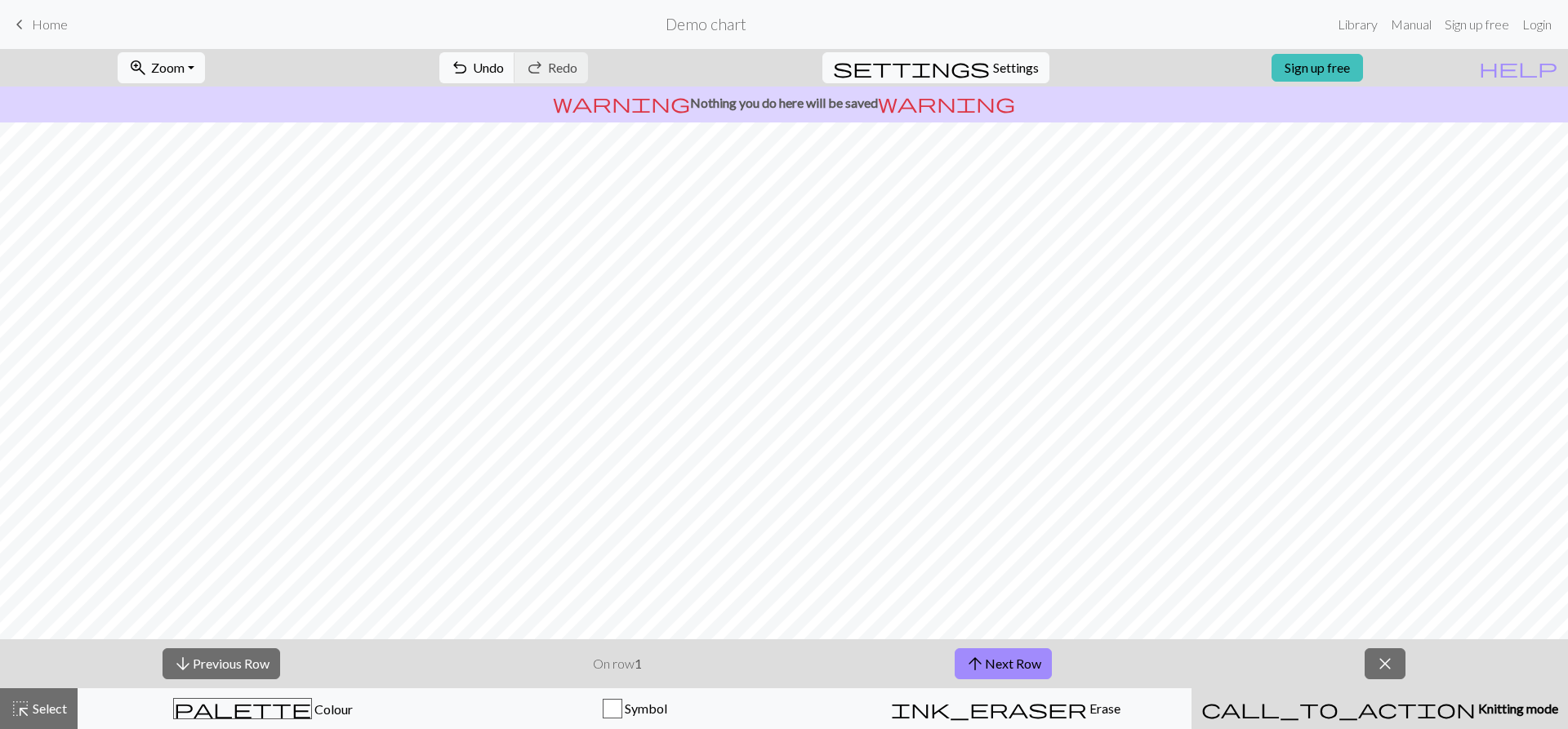
click at [1475, 701] on span "Knitting mode" at bounding box center [1516, 709] width 82 height 15
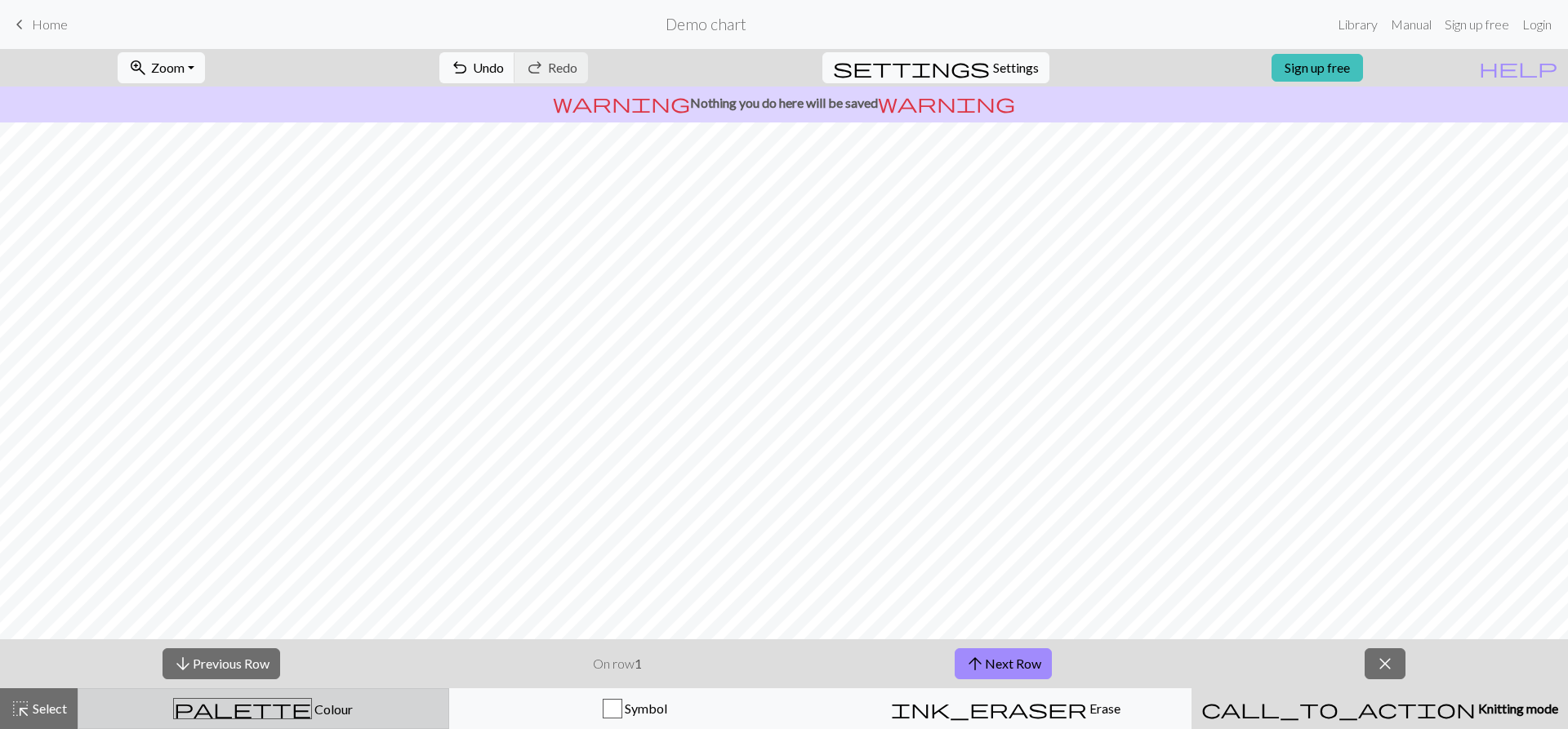
click at [312, 709] on span "Colour" at bounding box center [332, 709] width 41 height 15
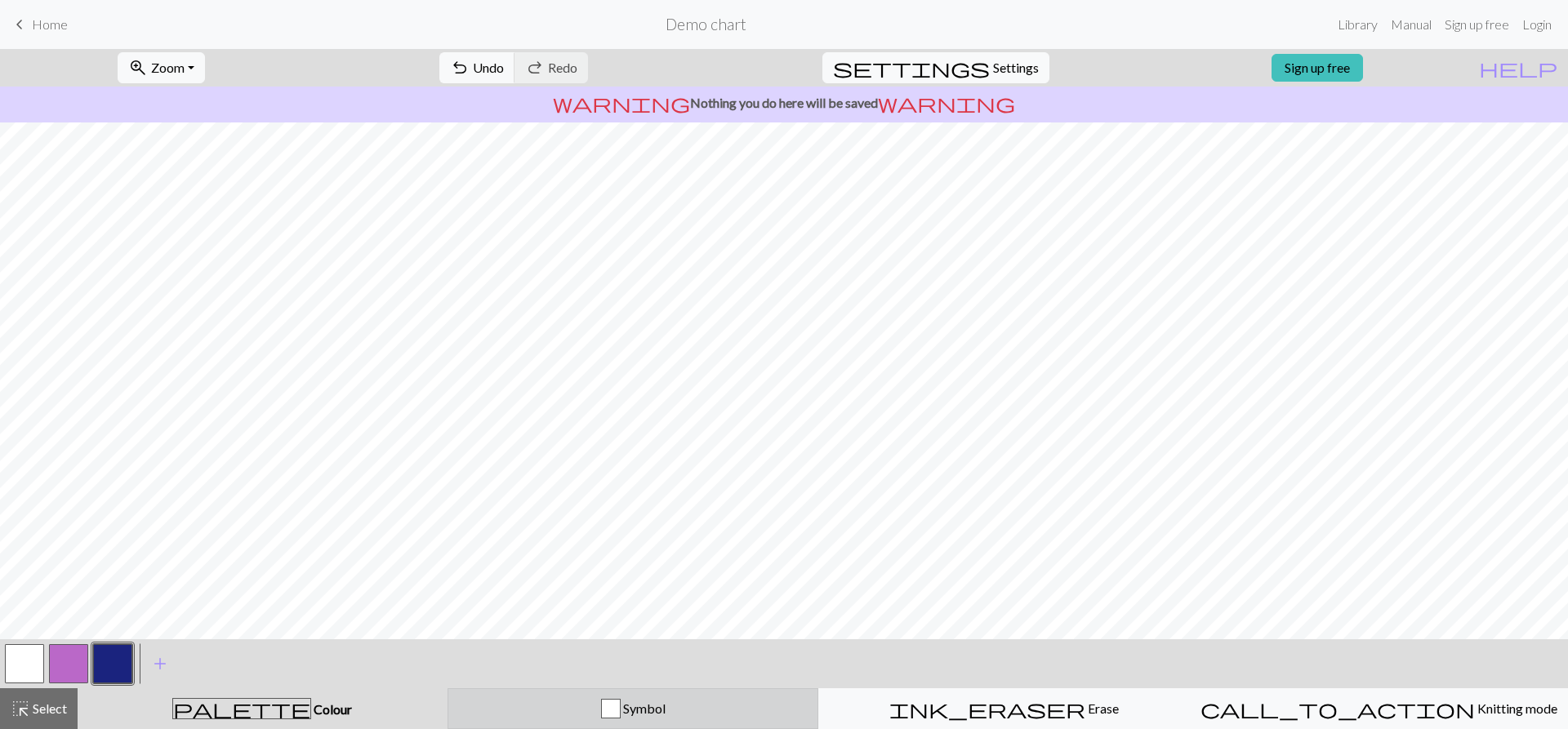
click at [665, 712] on span "Symbol" at bounding box center [643, 709] width 45 height 15
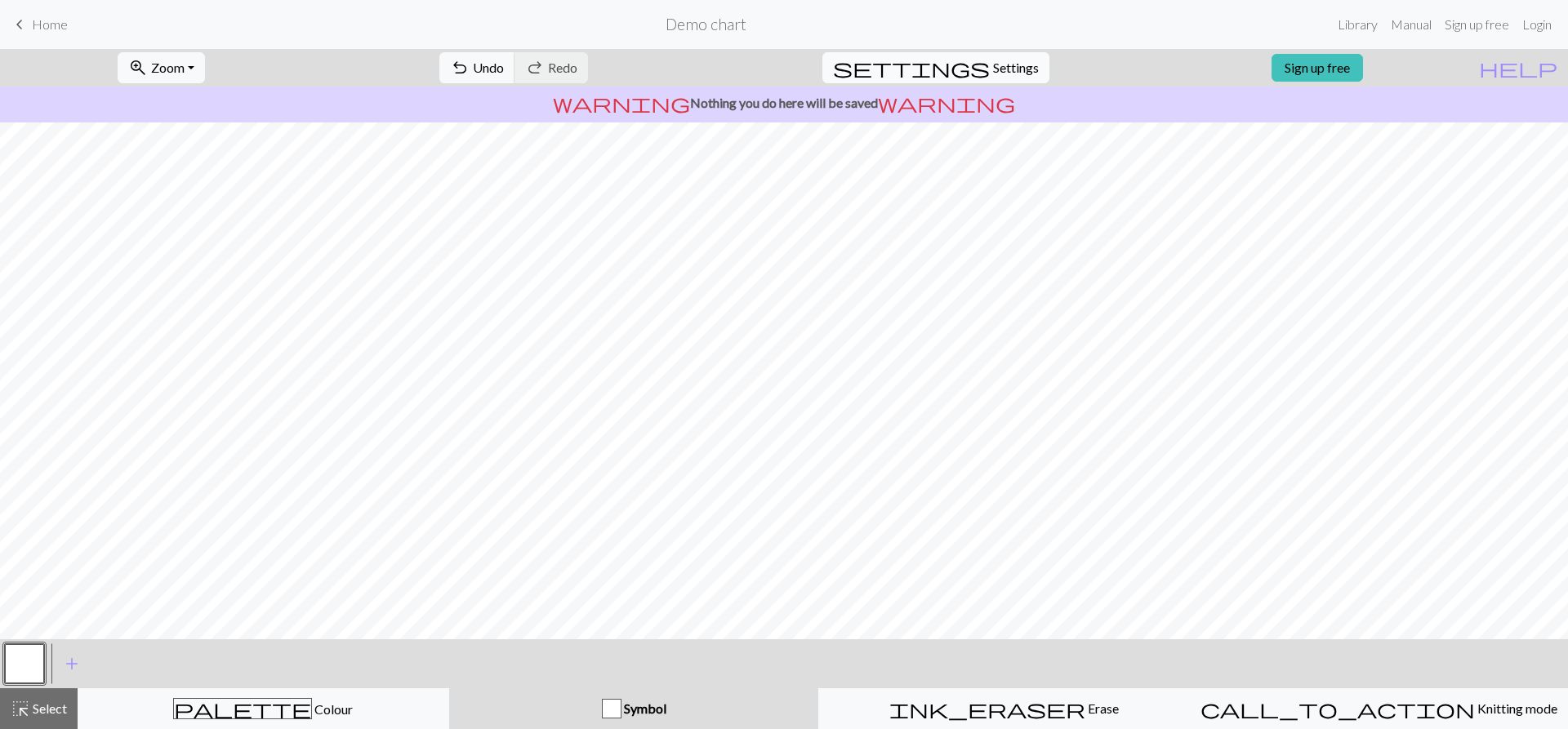
click at [951, 65] on button "settings Settings" at bounding box center [935, 67] width 227 height 31
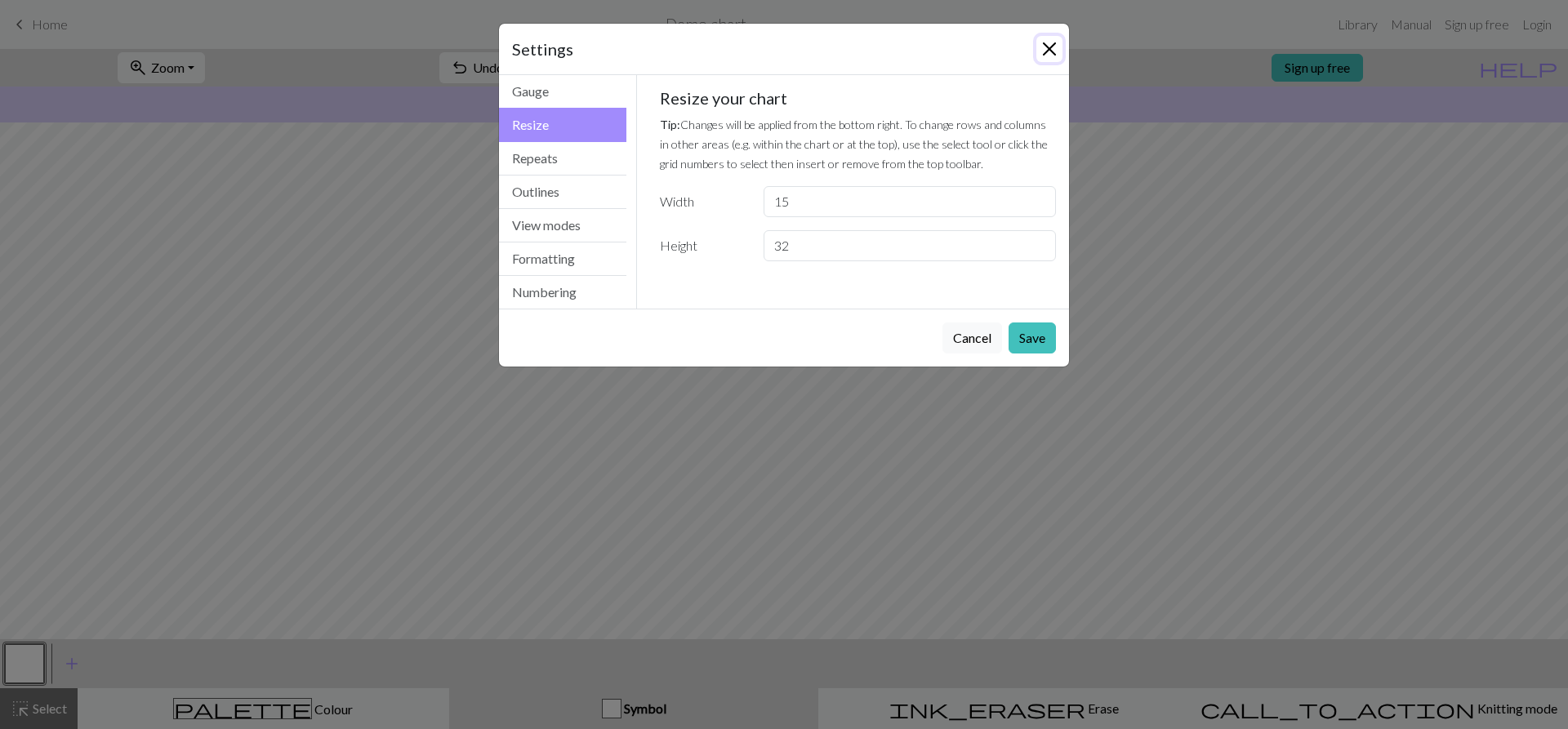
click at [1054, 51] on button "Close" at bounding box center [1048, 48] width 26 height 26
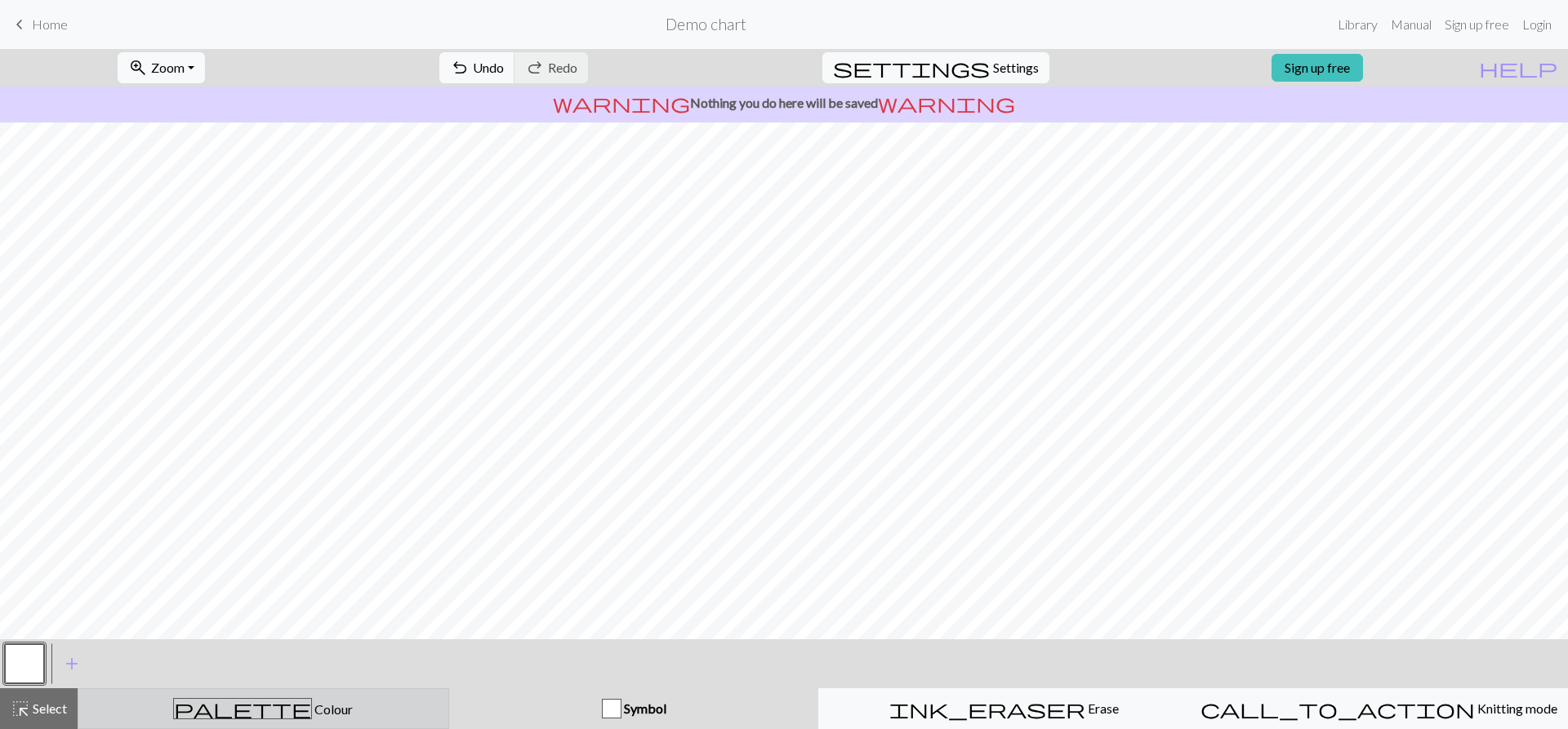
drag, startPoint x: 278, startPoint y: 726, endPoint x: 269, endPoint y: 709, distance: 19.2
click at [277, 726] on button "palette Colour Colour" at bounding box center [263, 709] width 372 height 41
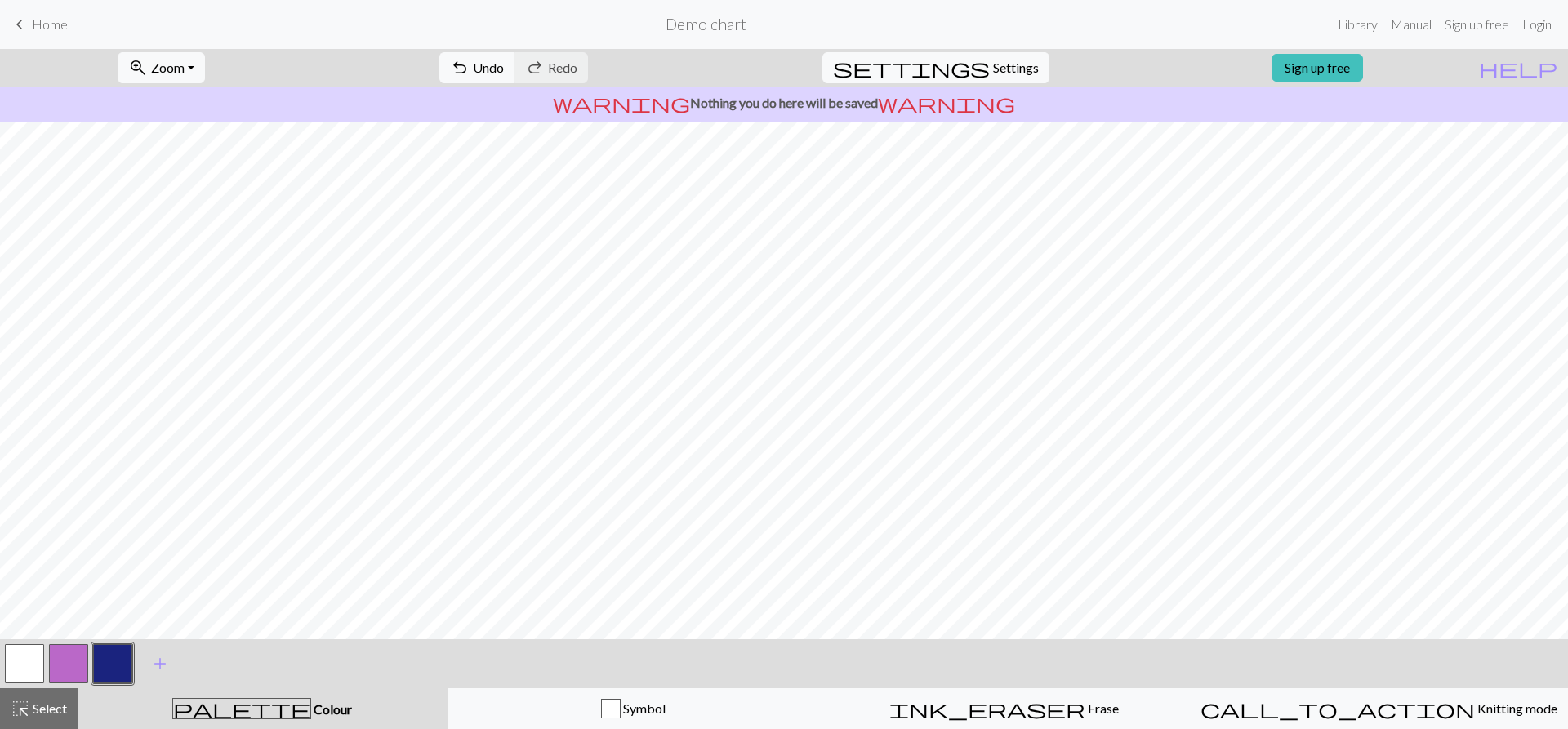
click at [108, 663] on button "button" at bounding box center [112, 664] width 39 height 39
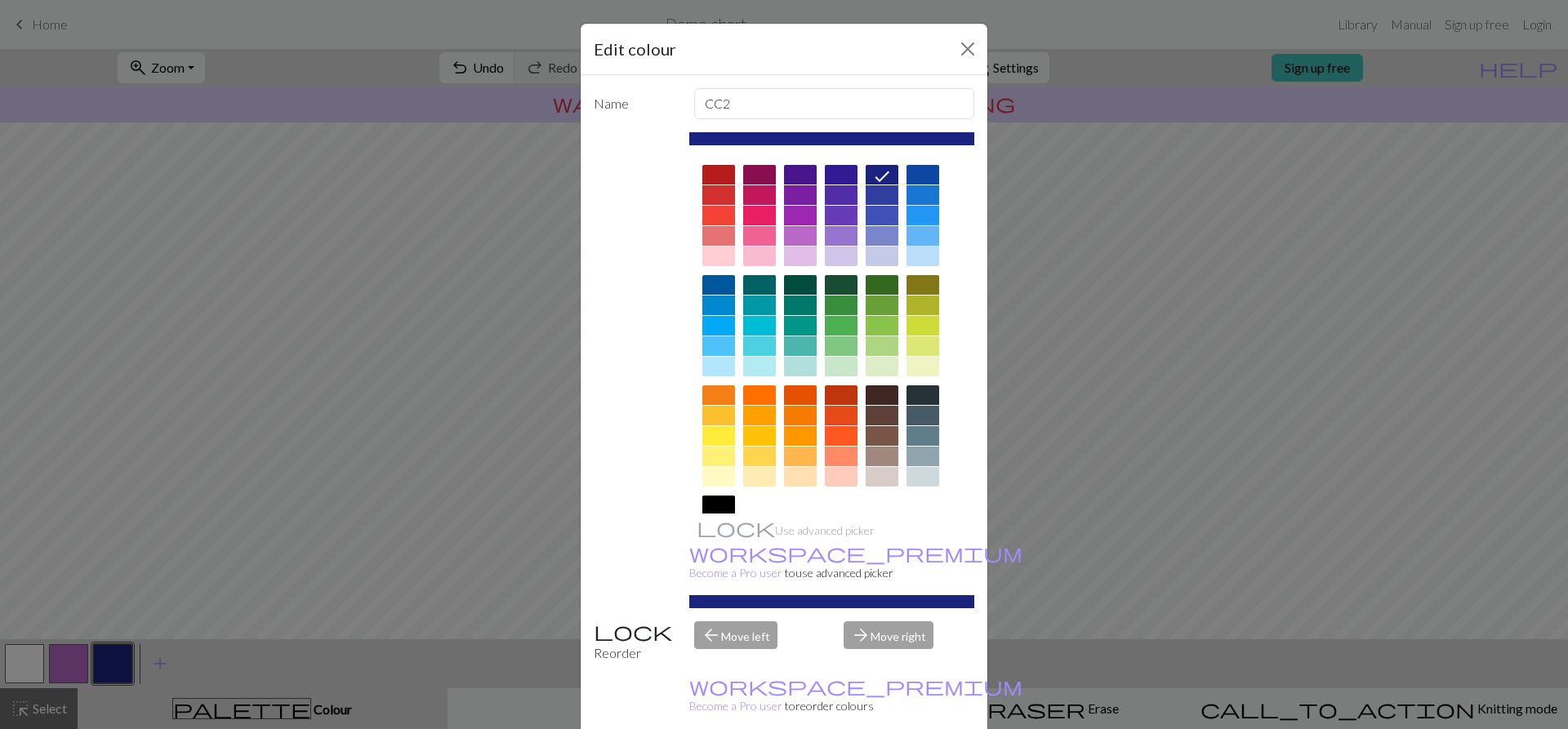
click at [921, 232] on div at bounding box center [923, 236] width 32 height 20
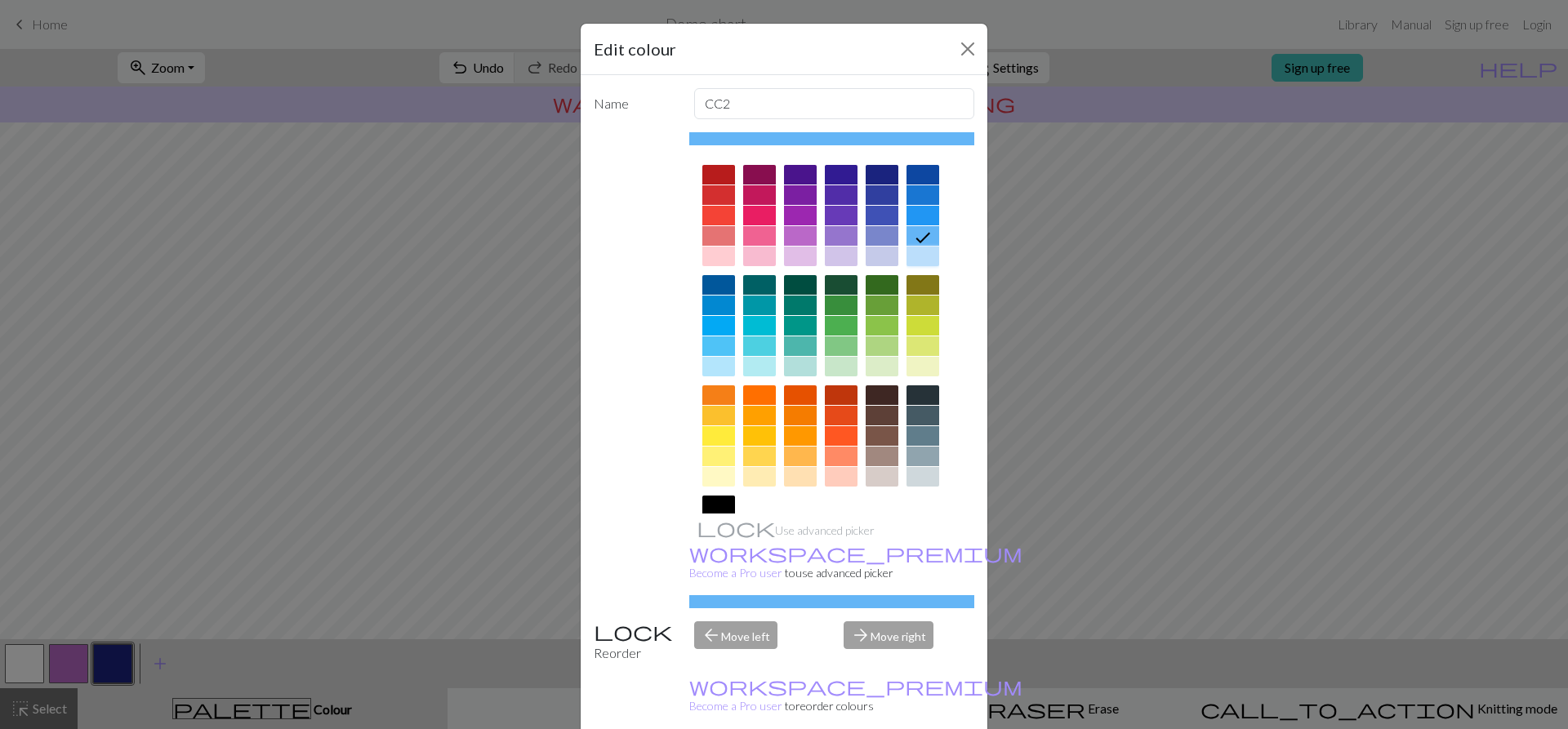
click at [914, 248] on div at bounding box center [923, 256] width 32 height 20
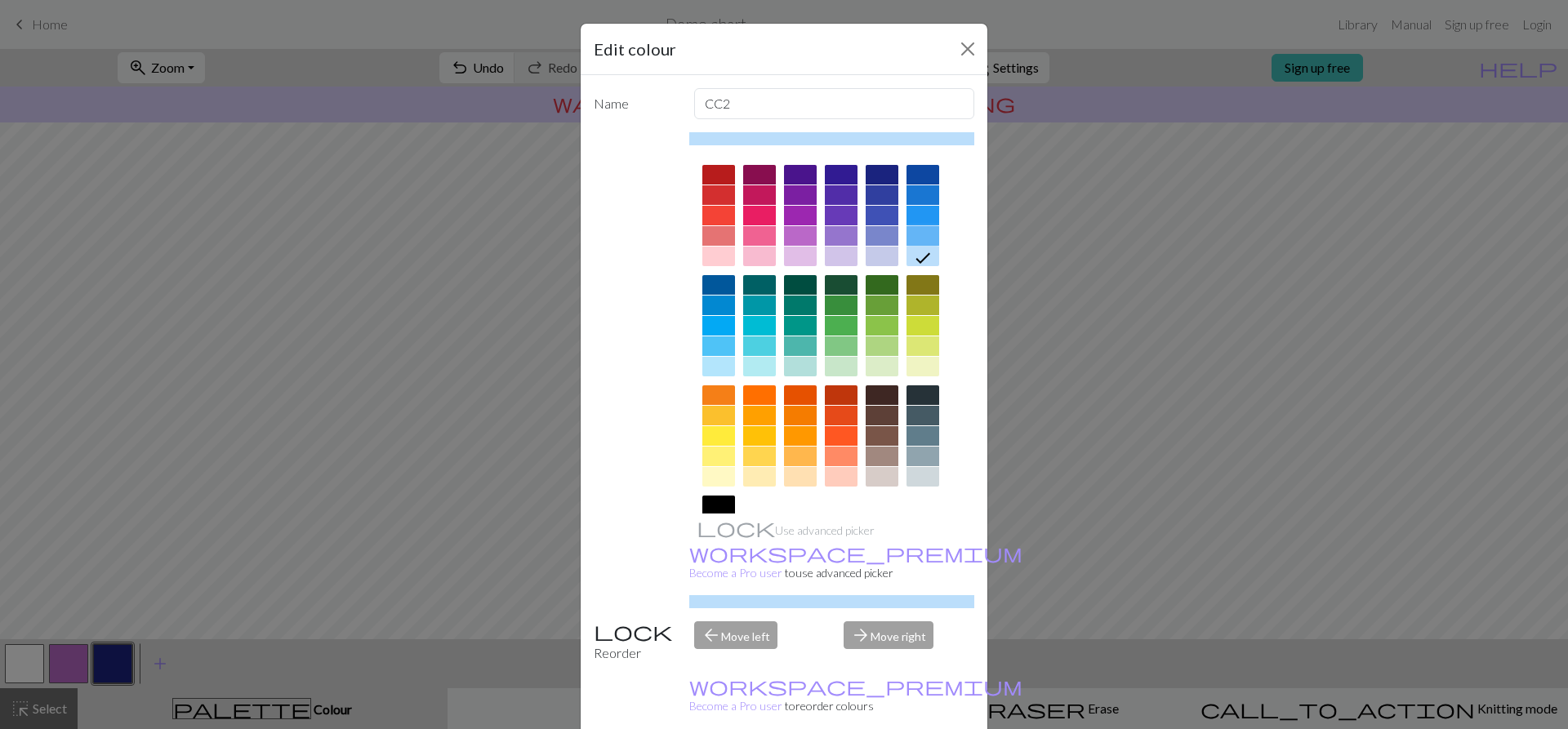
click at [906, 227] on div at bounding box center [923, 236] width 32 height 20
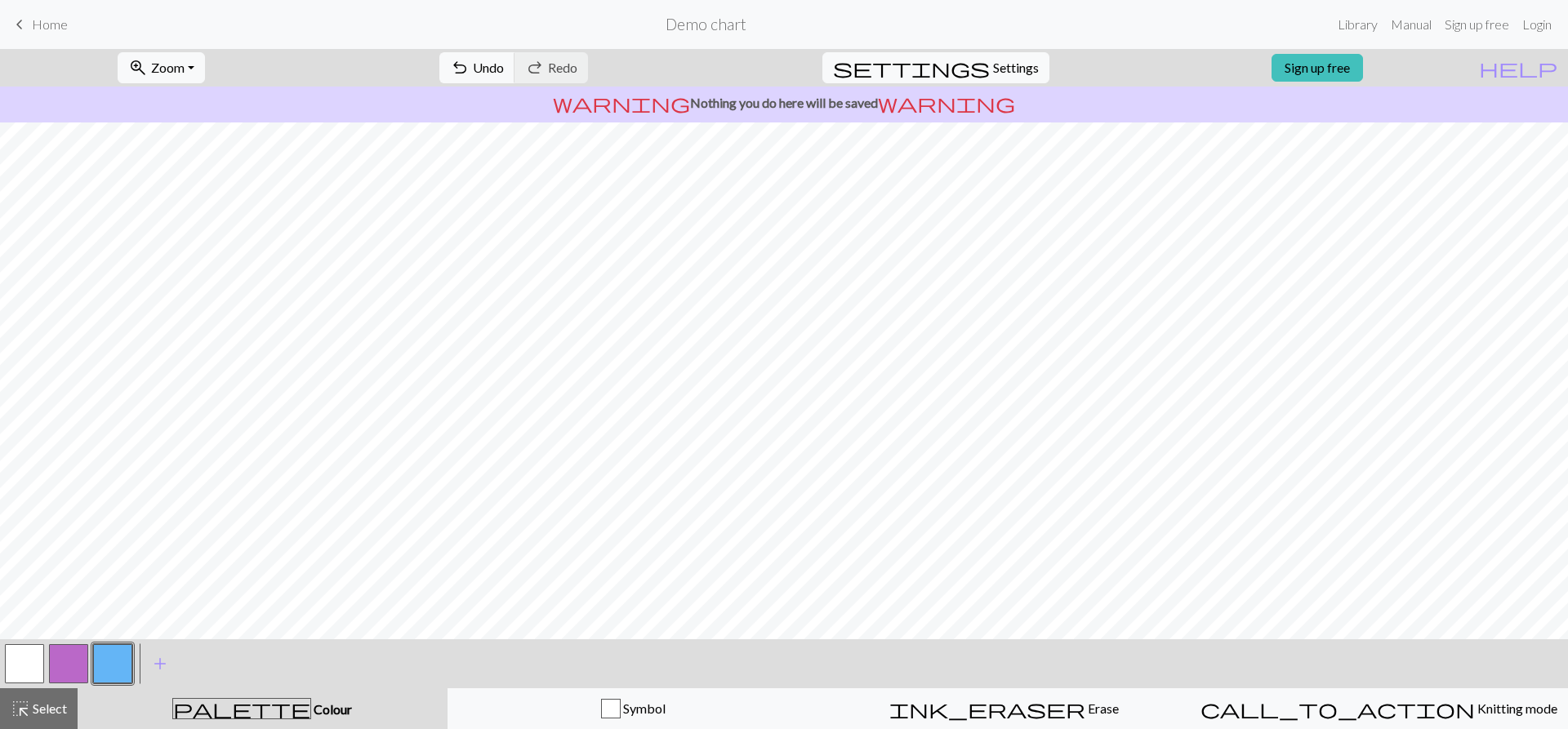
click at [118, 680] on button "button" at bounding box center [112, 664] width 39 height 39
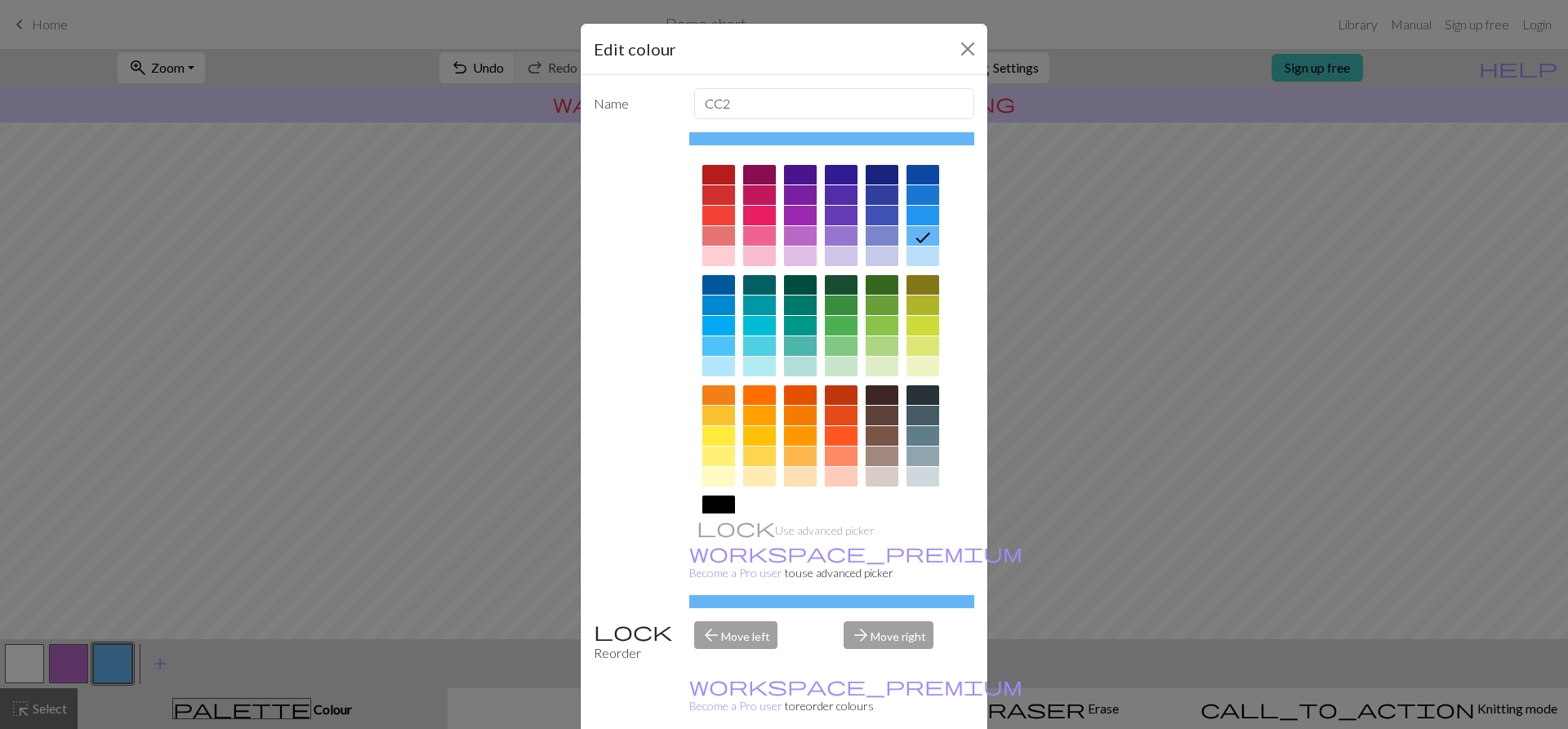
drag, startPoint x: 919, startPoint y: 172, endPoint x: 890, endPoint y: 183, distance: 31.0
click at [919, 172] on div at bounding box center [923, 174] width 32 height 20
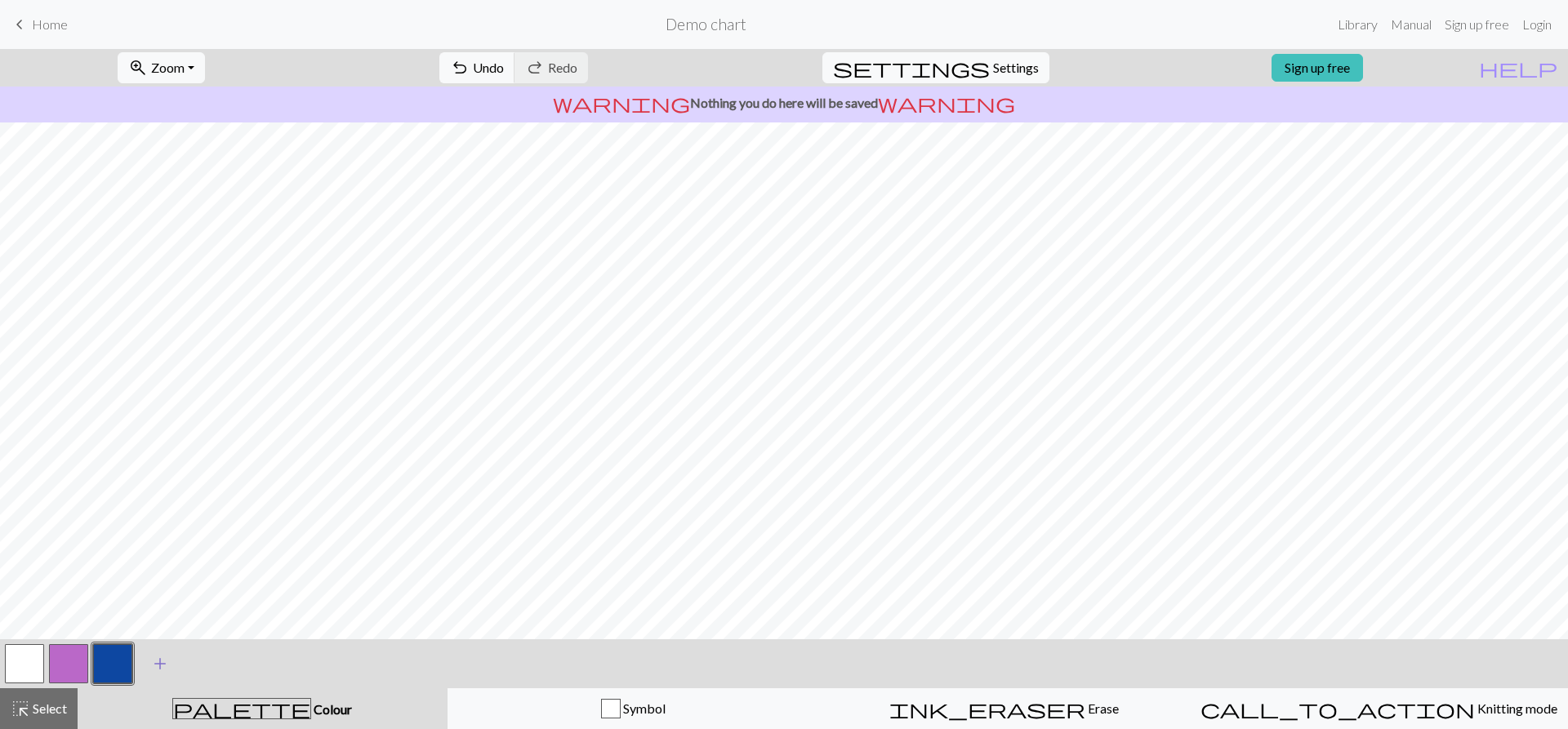
click at [156, 663] on span "add" at bounding box center [160, 664] width 20 height 23
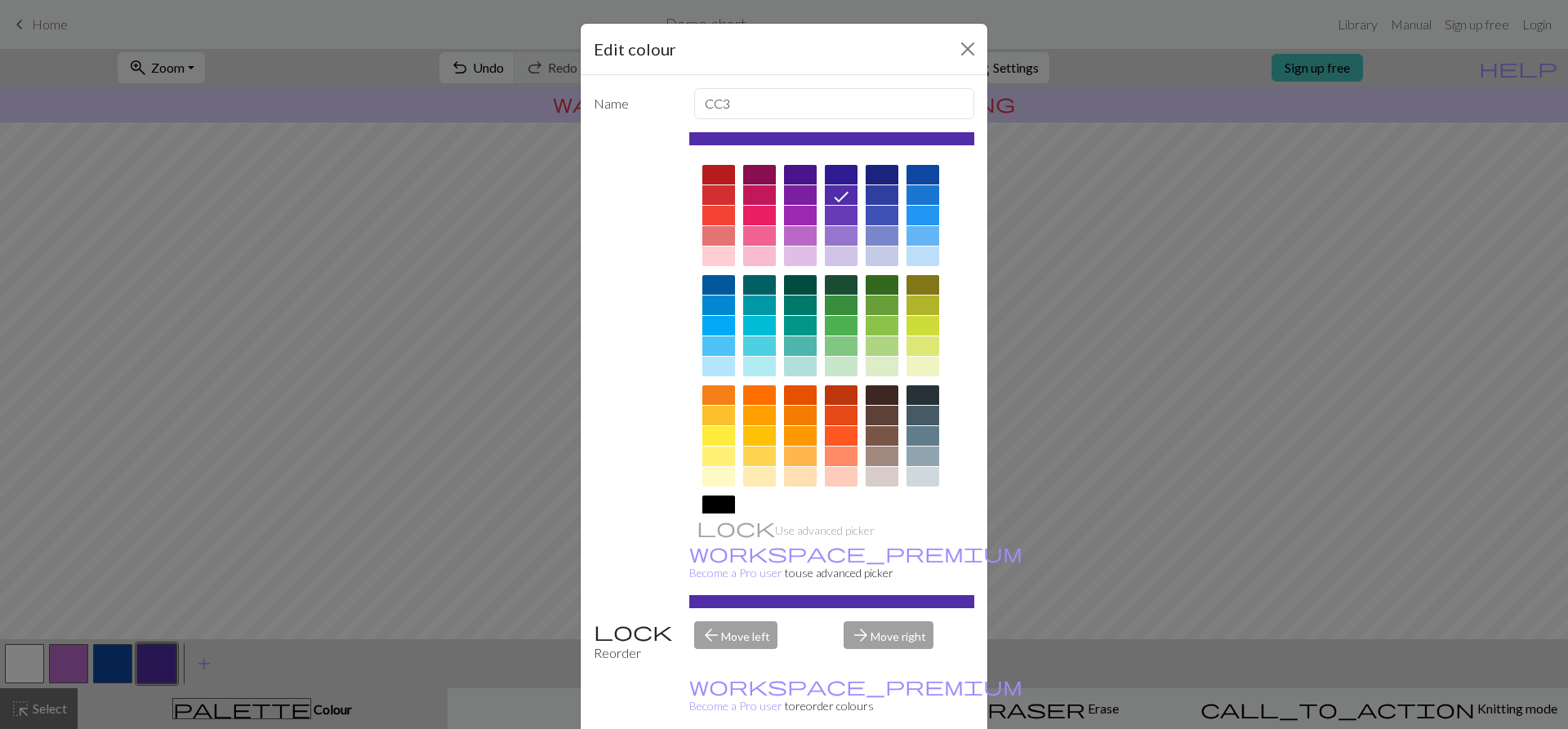
click at [948, 247] on div at bounding box center [832, 382] width 286 height 459
click at [910, 259] on div at bounding box center [923, 256] width 32 height 20
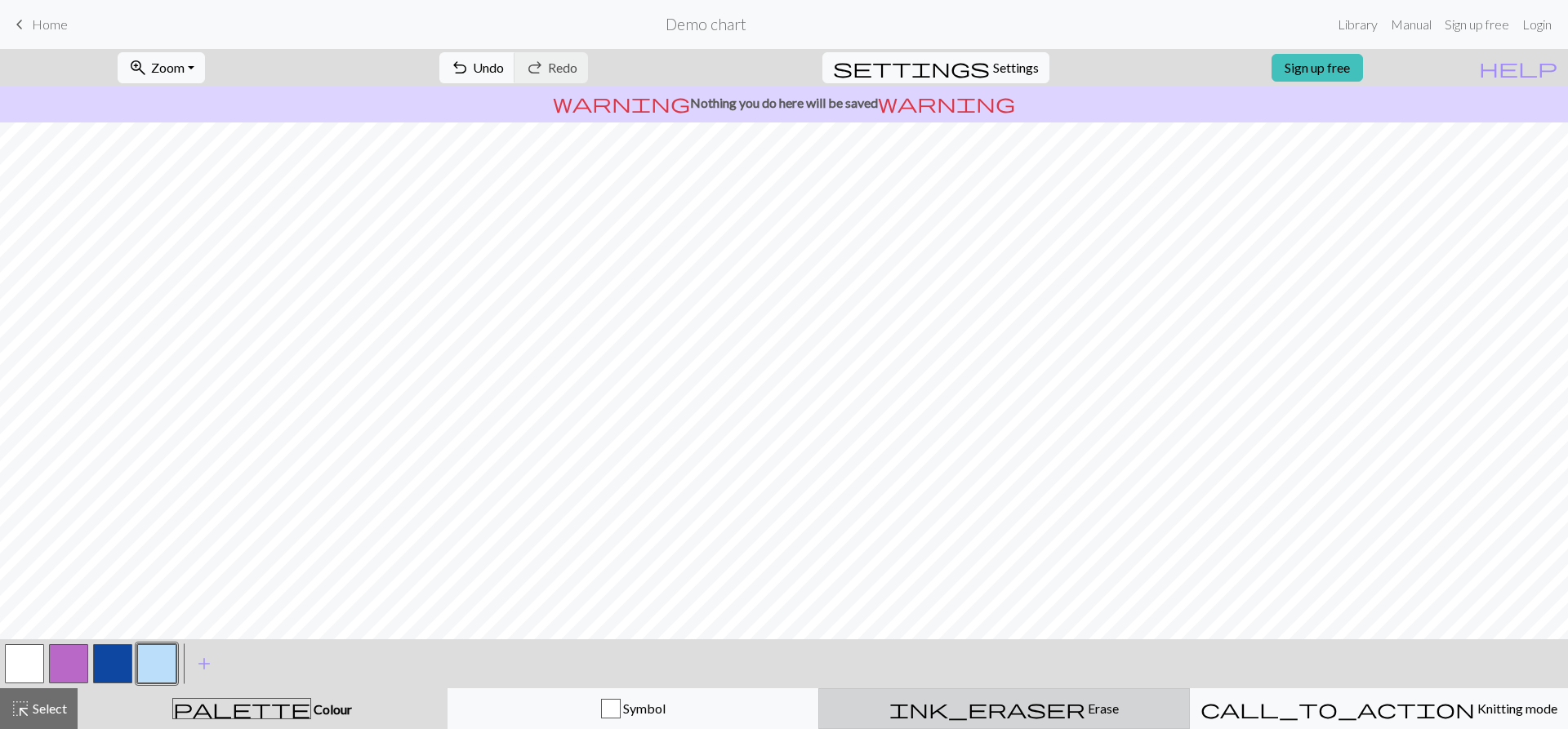
click at [1000, 719] on span "ink_eraser" at bounding box center [987, 709] width 196 height 23
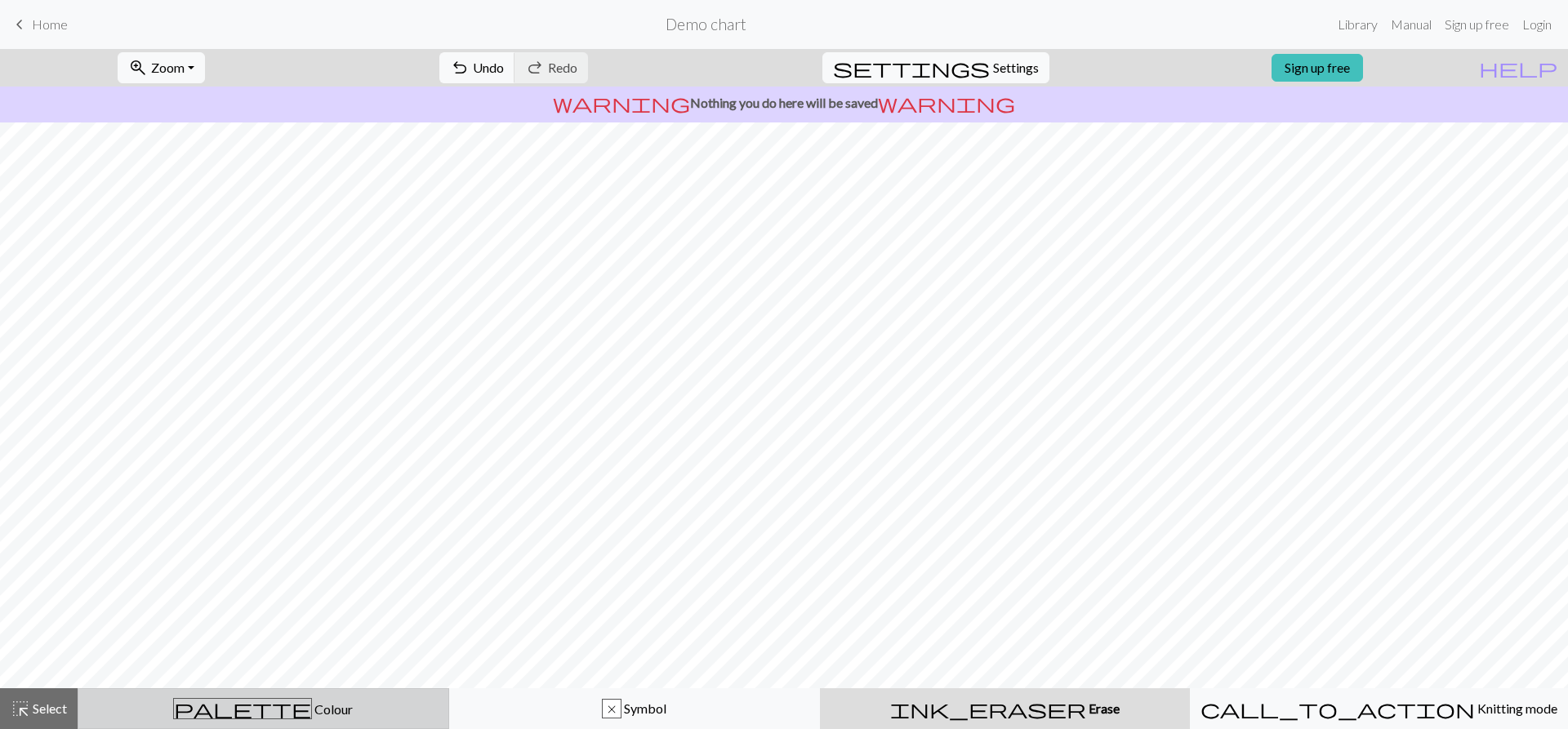
click at [182, 714] on div "palette Colour Colour" at bounding box center [264, 709] width 350 height 21
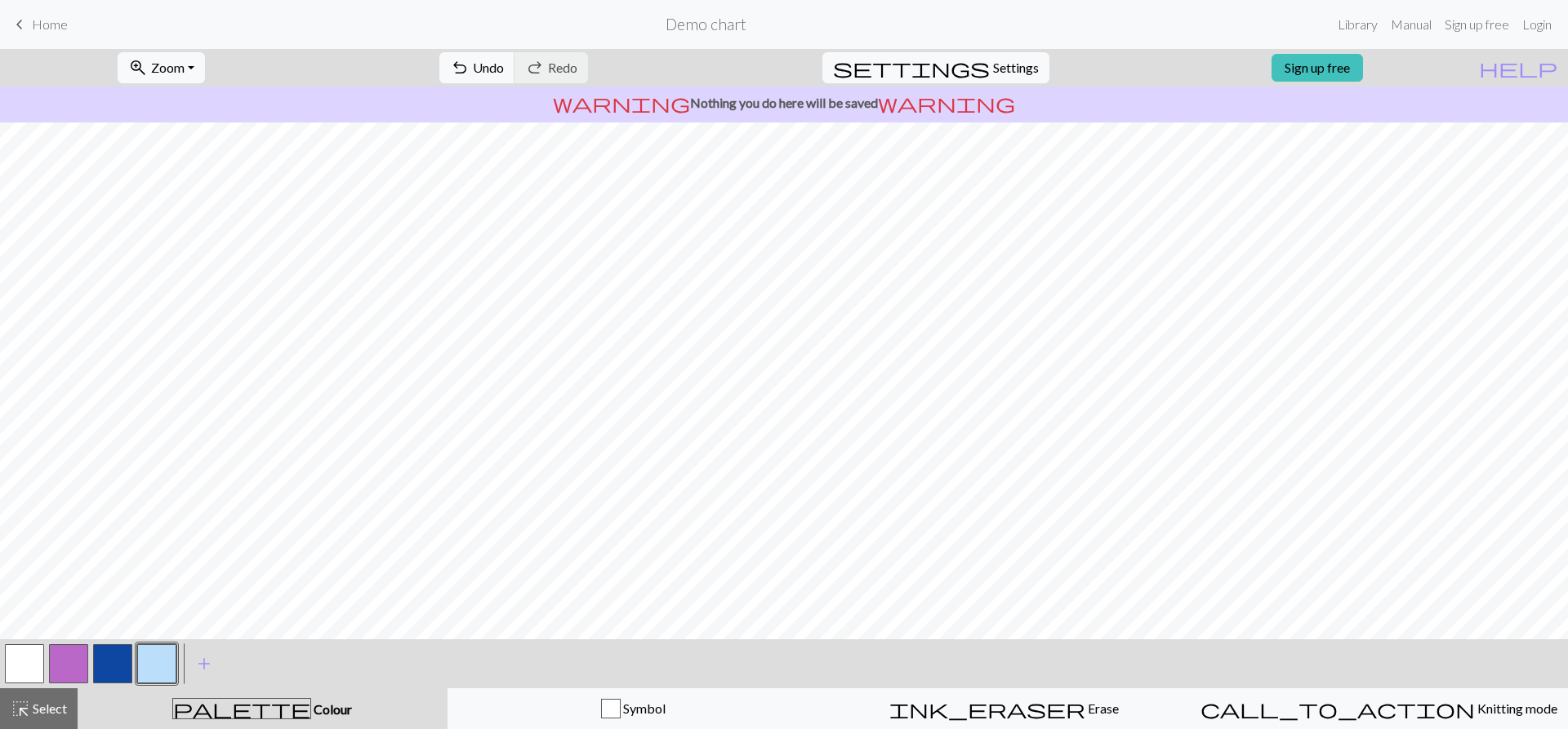
click at [101, 662] on button "button" at bounding box center [112, 664] width 39 height 39
